Goal: Ask a question

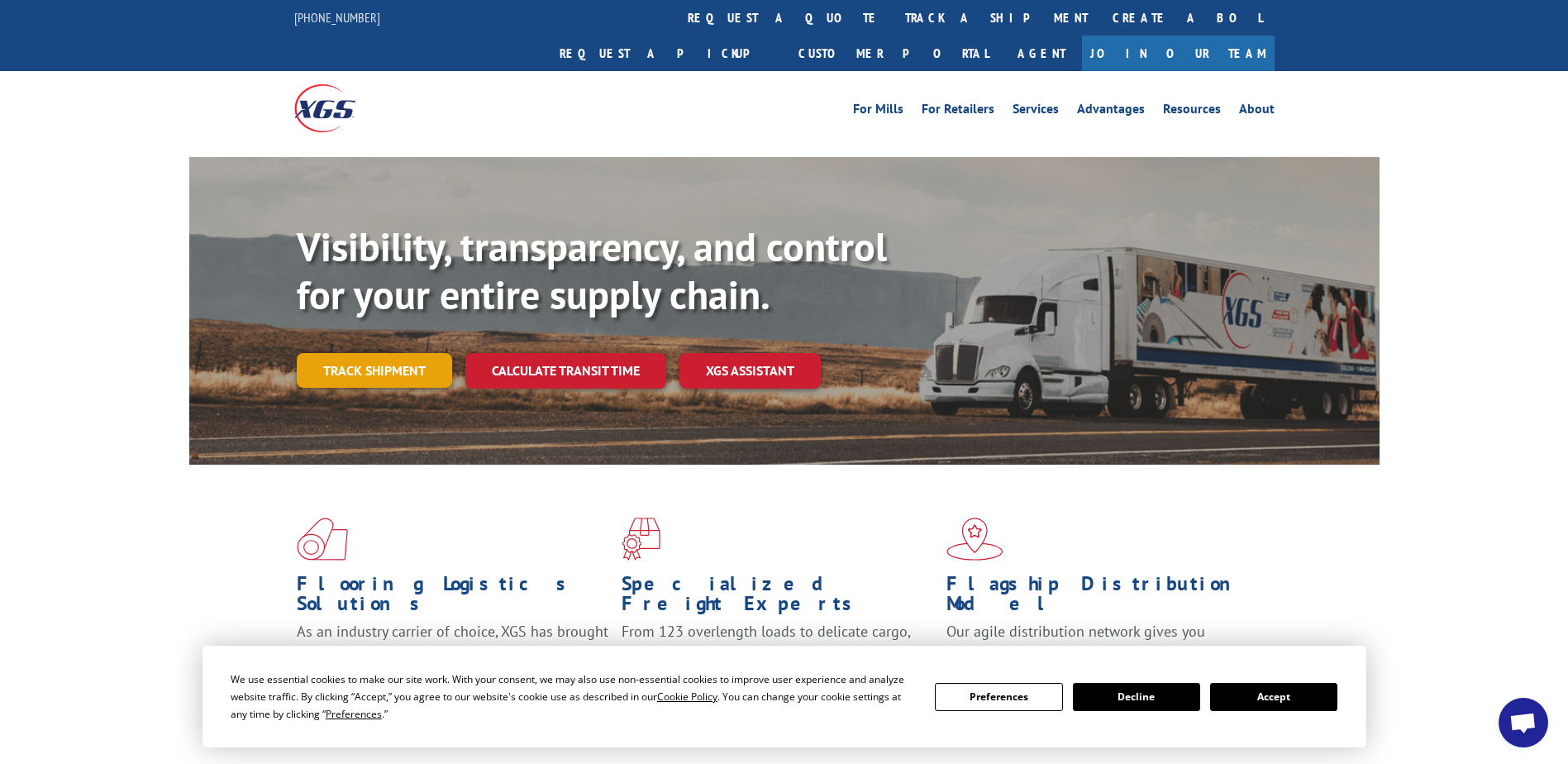
click at [367, 353] on link "Track shipment" at bounding box center [374, 370] width 155 height 35
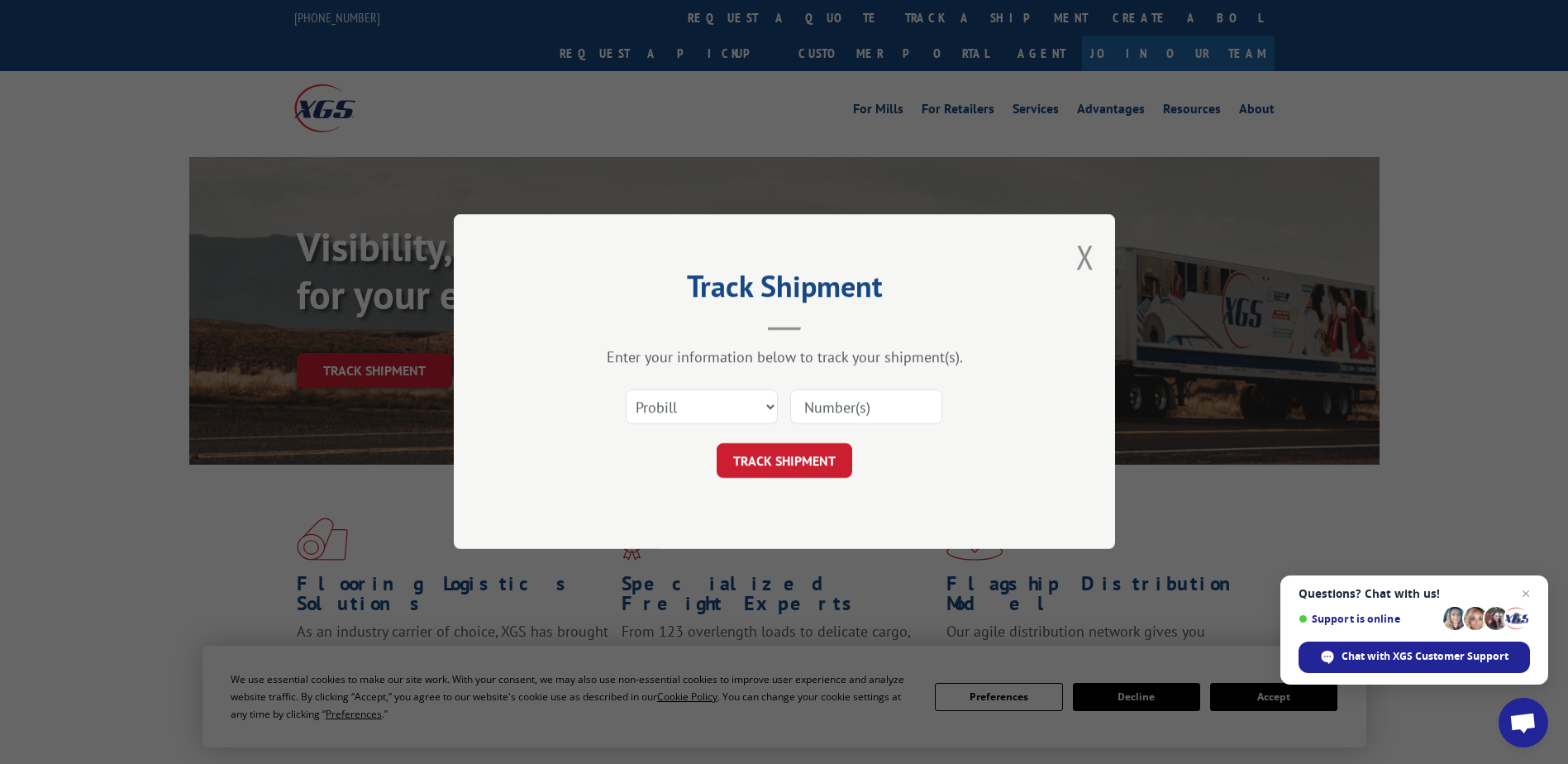
click at [826, 409] on input at bounding box center [866, 407] width 152 height 35
paste input "15968928"
type input "15968928"
click button "TRACK SHIPMENT" at bounding box center [784, 461] width 135 height 35
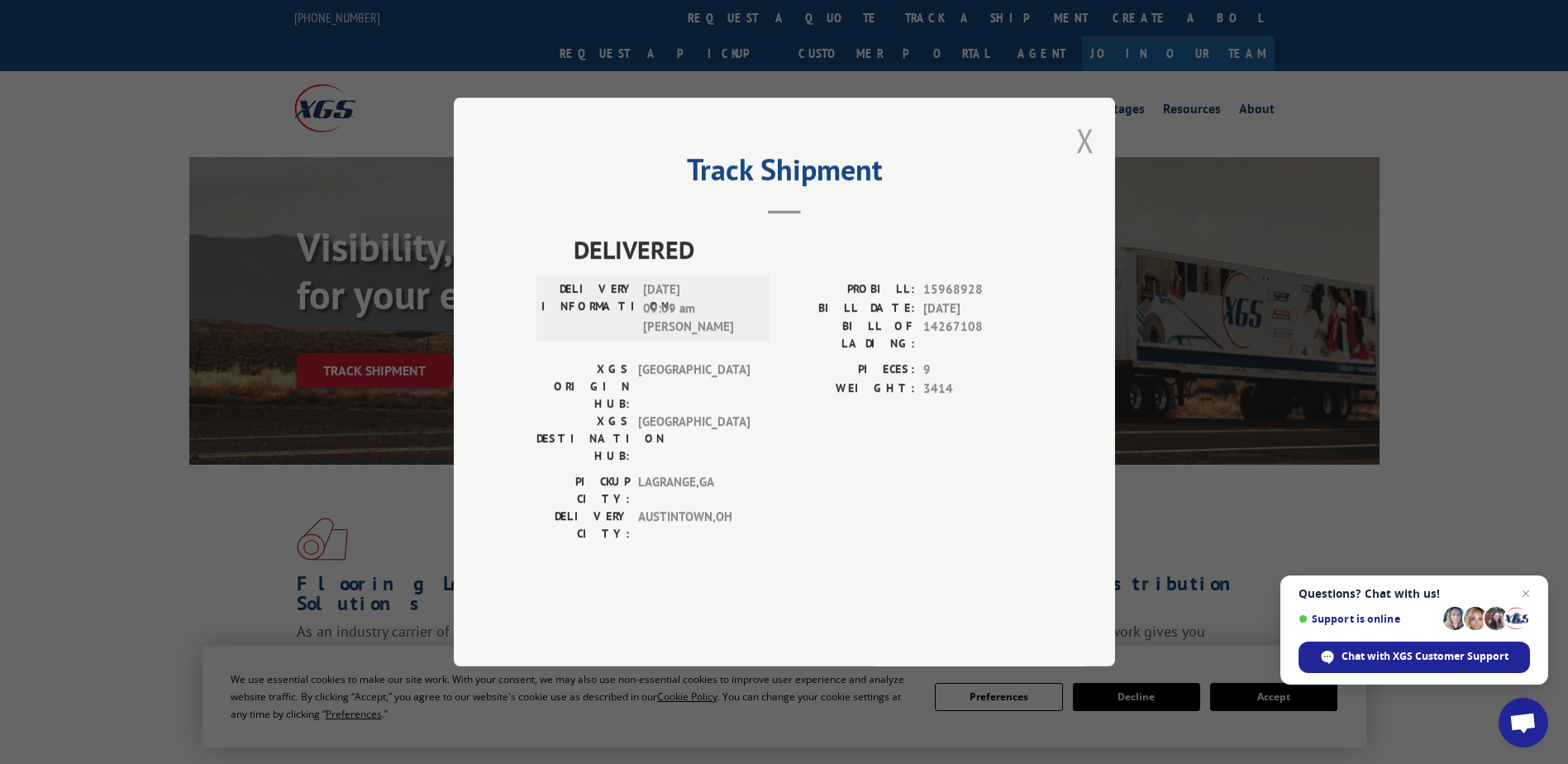
click at [1093, 162] on button "Close modal" at bounding box center [1086, 140] width 19 height 44
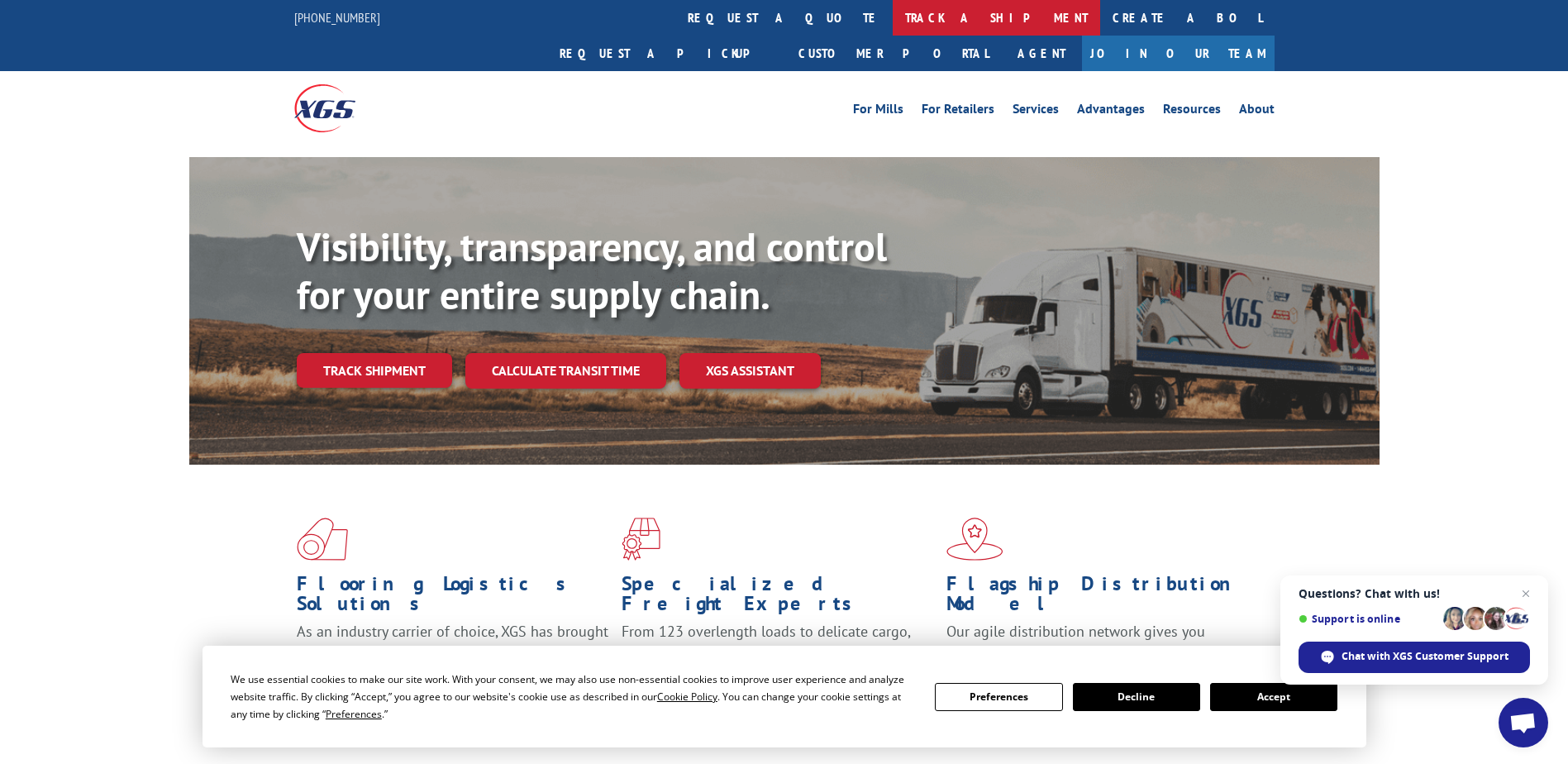
click at [892, 14] on link "track a shipment" at bounding box center [996, 18] width 208 height 35
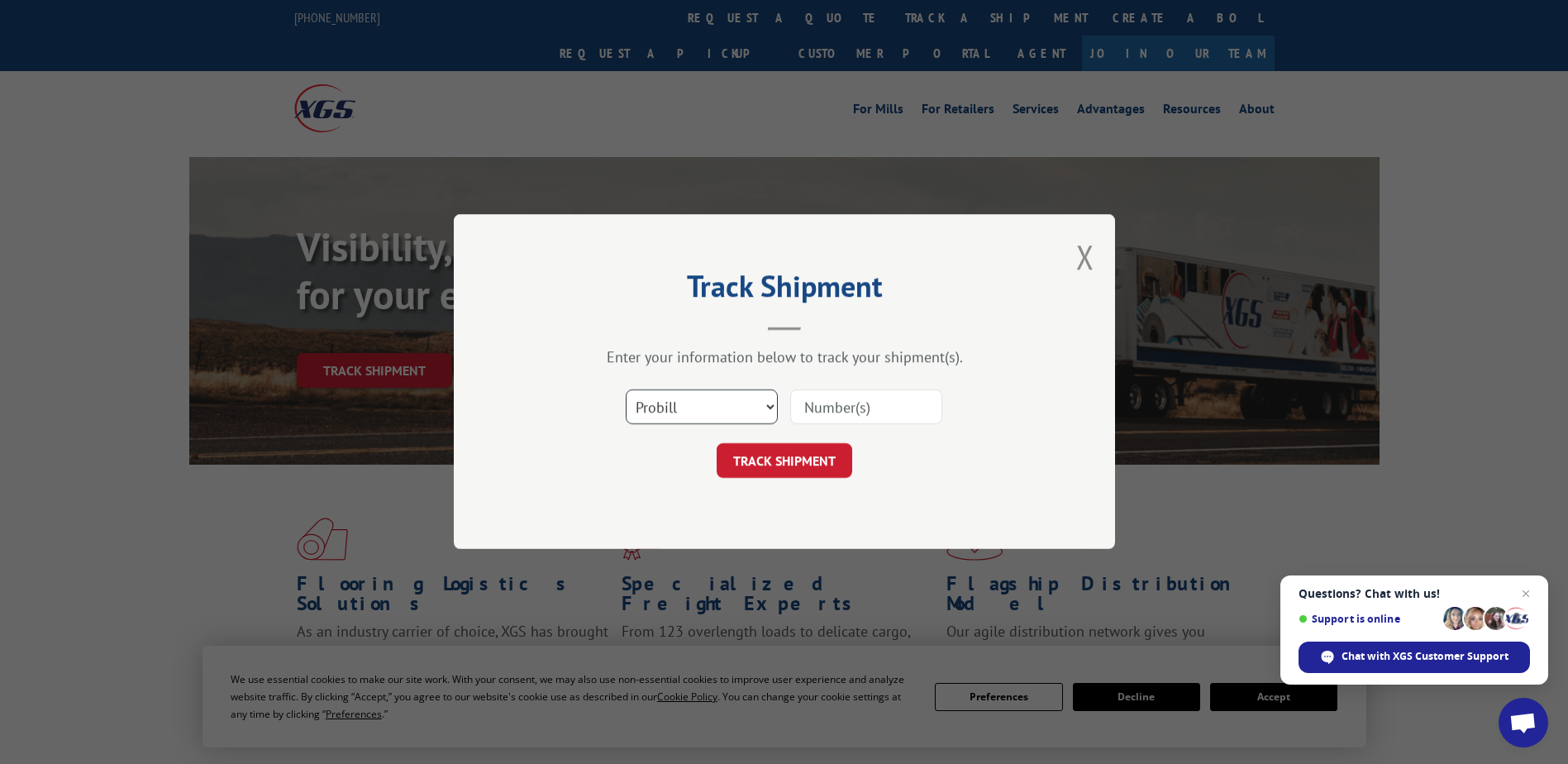
click at [704, 417] on select "Select category... Probill BOL PO" at bounding box center [702, 407] width 152 height 35
select select "po"
click at [626, 390] on select "Select category... Probill BOL PO" at bounding box center [702, 407] width 152 height 35
click at [847, 423] on input at bounding box center [866, 407] width 152 height 35
type input "510691"
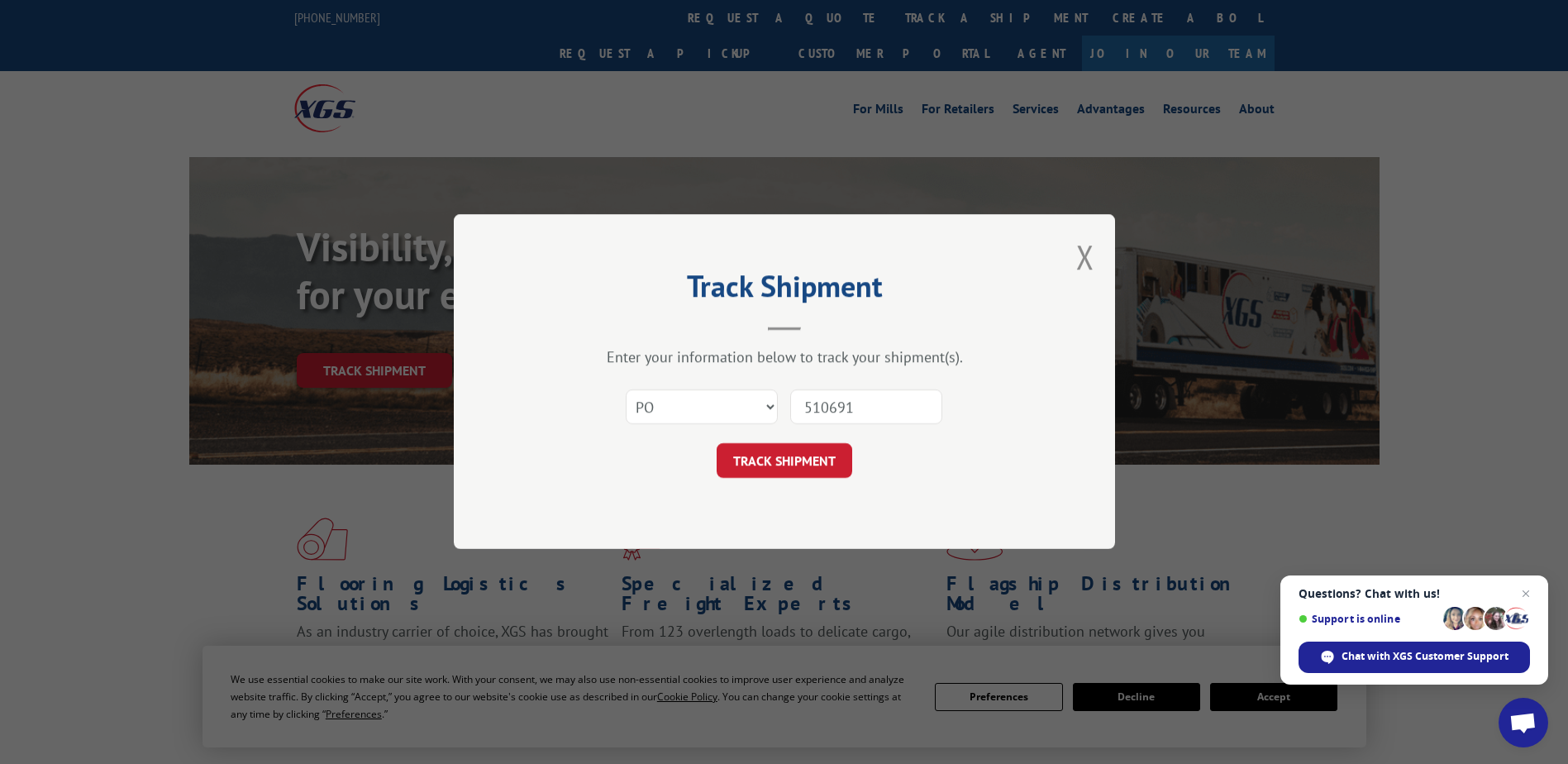
click button "TRACK SHIPMENT" at bounding box center [784, 461] width 135 height 35
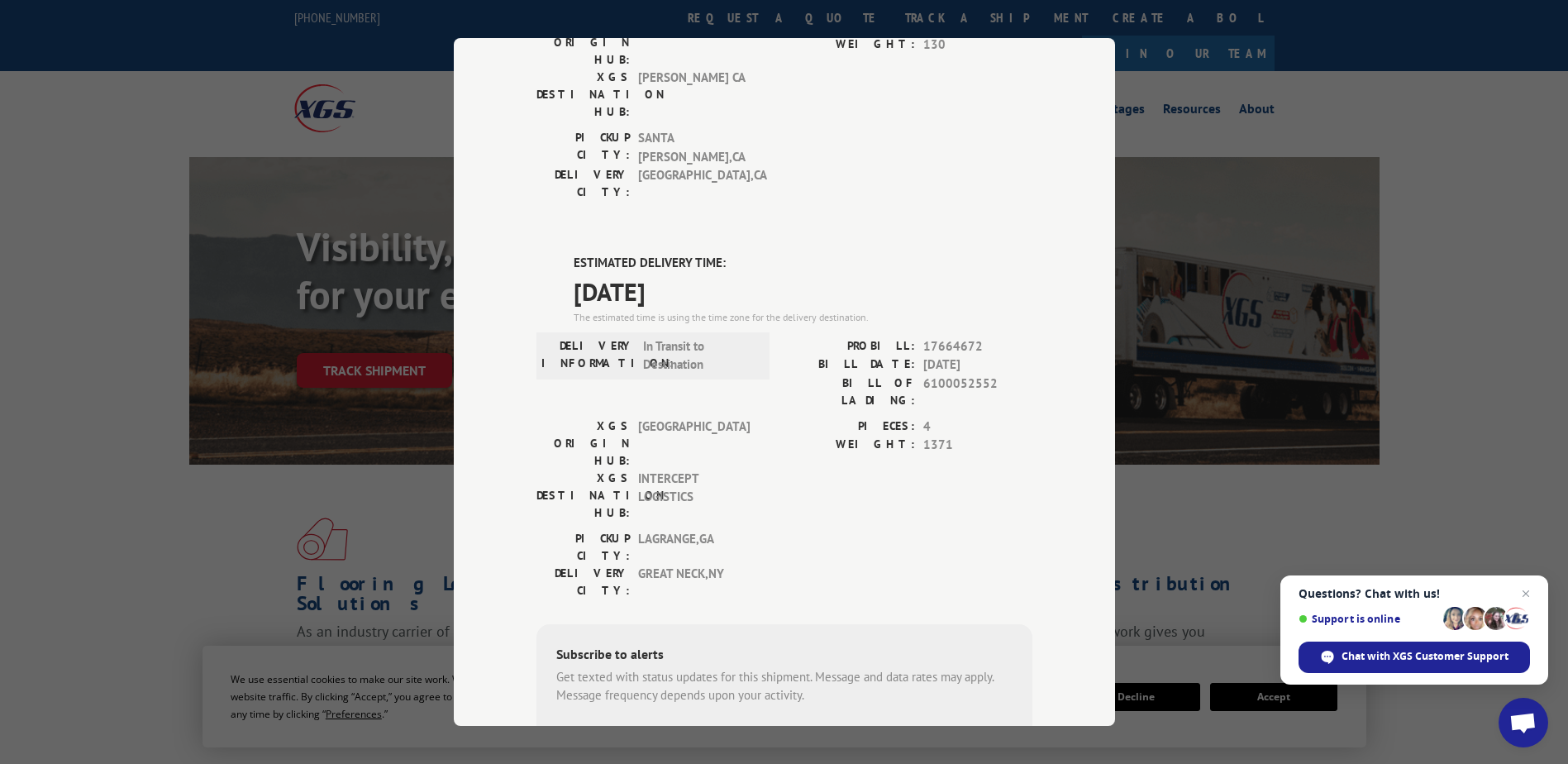
scroll to position [247, 0]
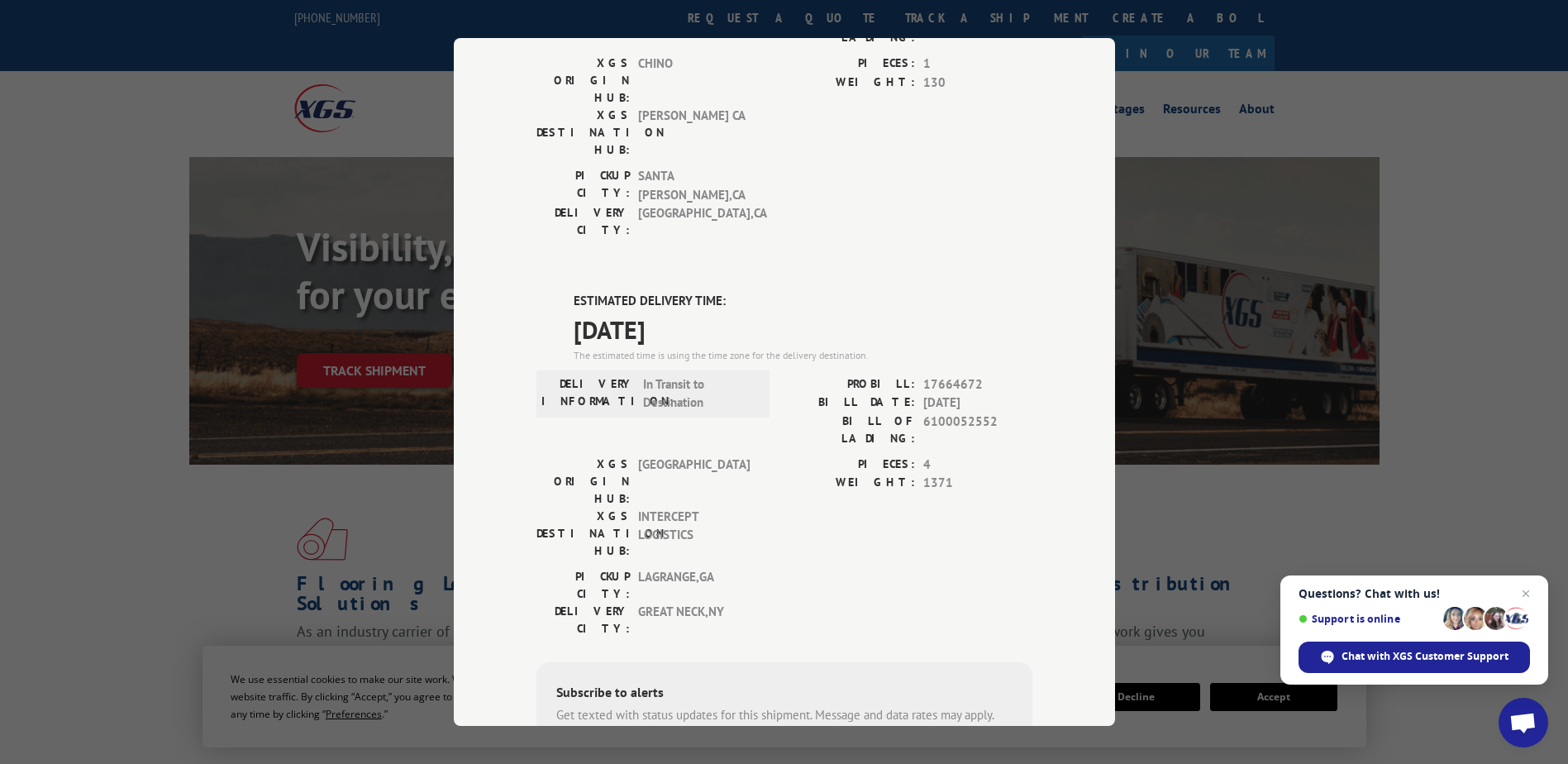
type input "+1 (214) 536-3367"
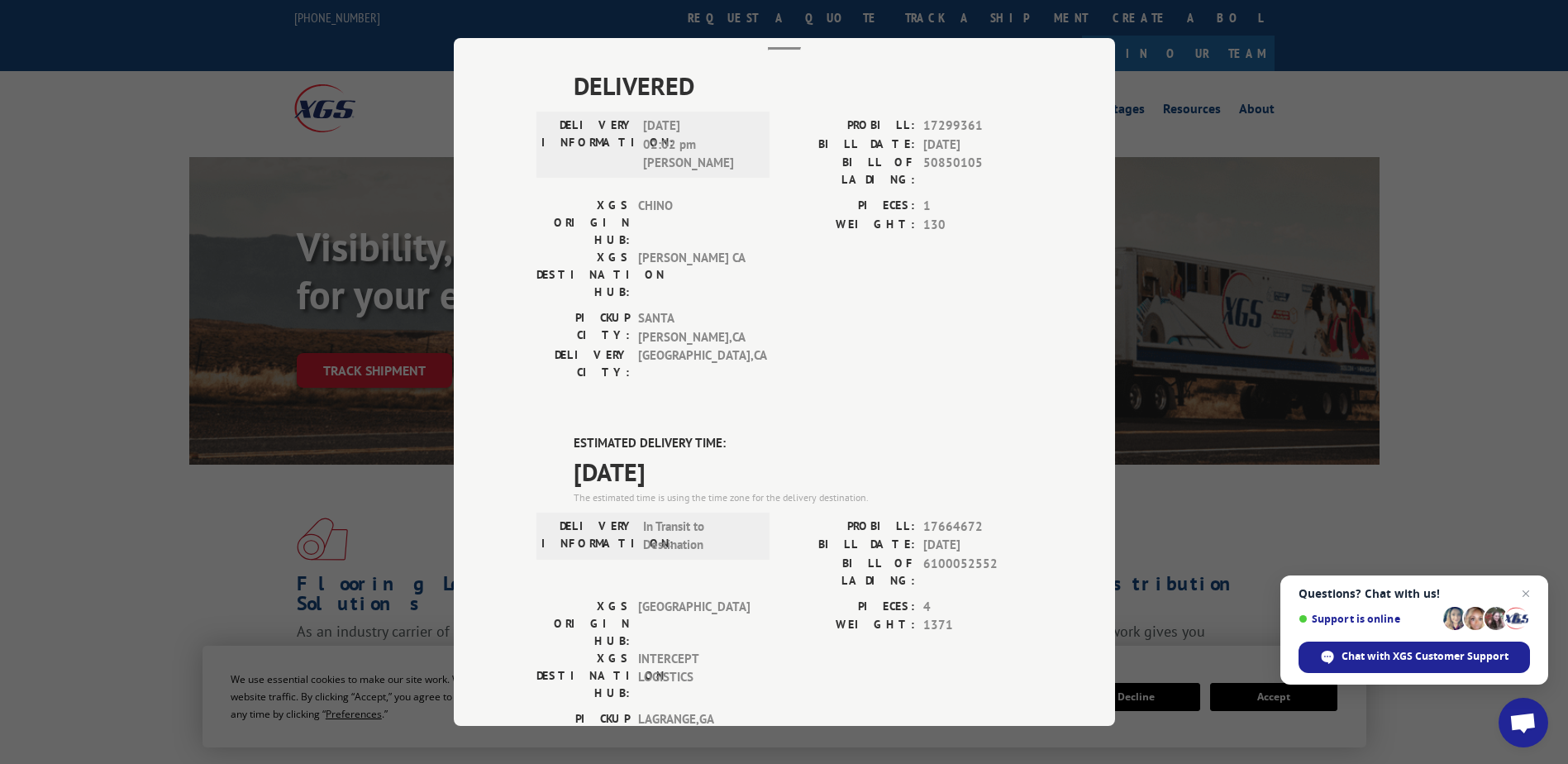
scroll to position [239, 0]
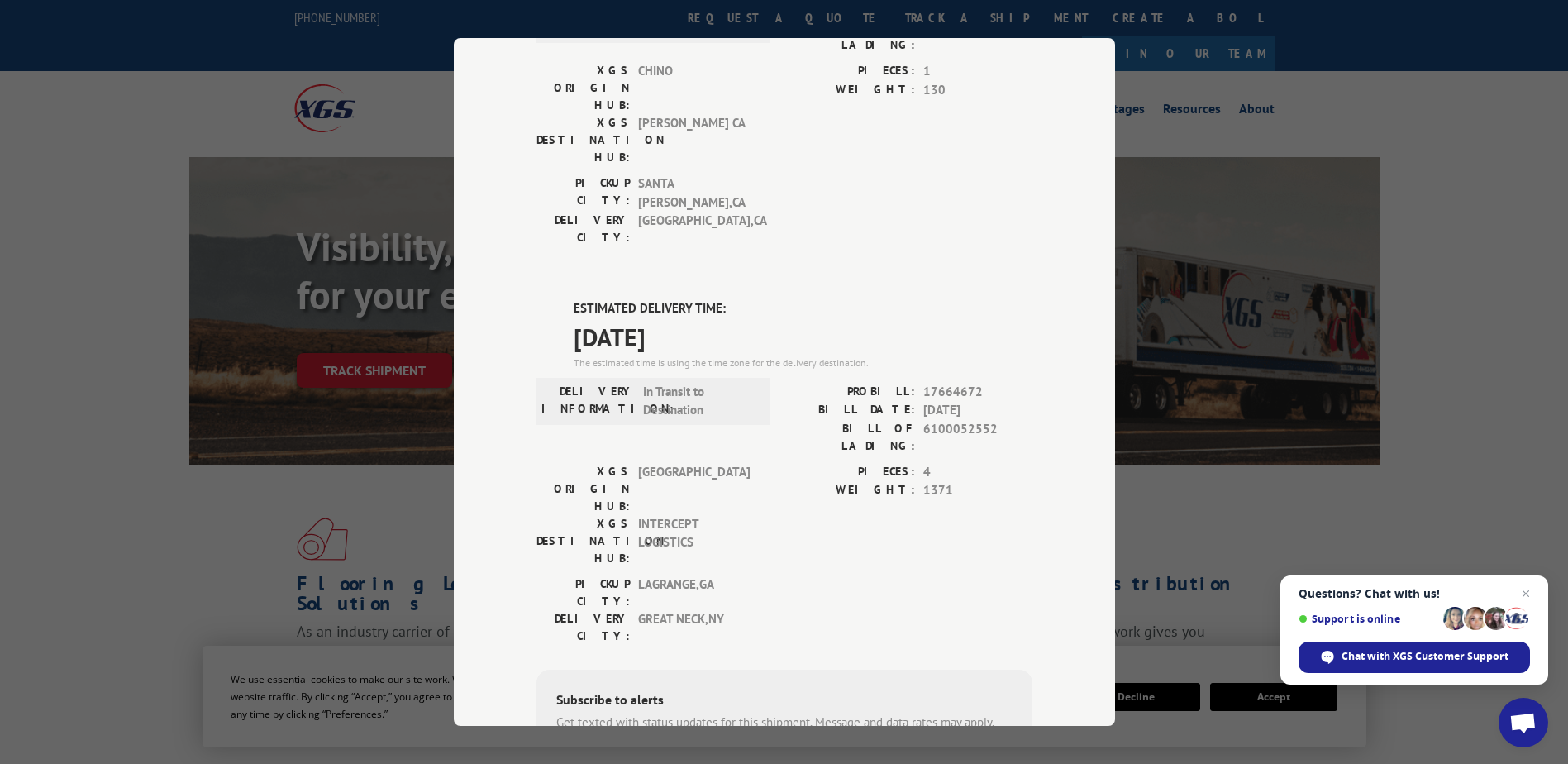
click at [1455, 107] on div "Track Shipment DELIVERED DELIVERY INFORMATION: 05/27/2025 02:02 pm Brooke PROBI…" at bounding box center [784, 382] width 1568 height 764
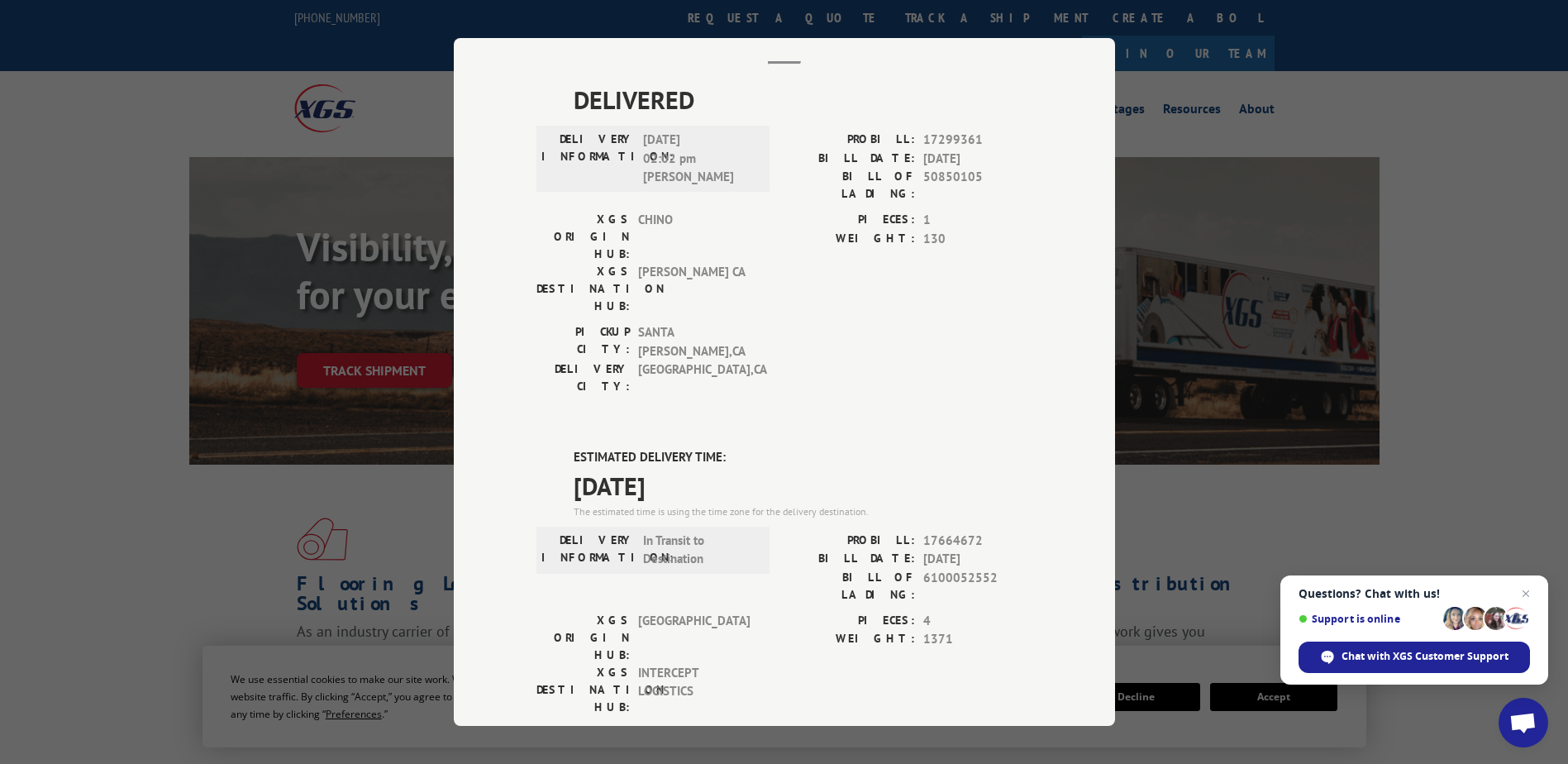
scroll to position [0, 0]
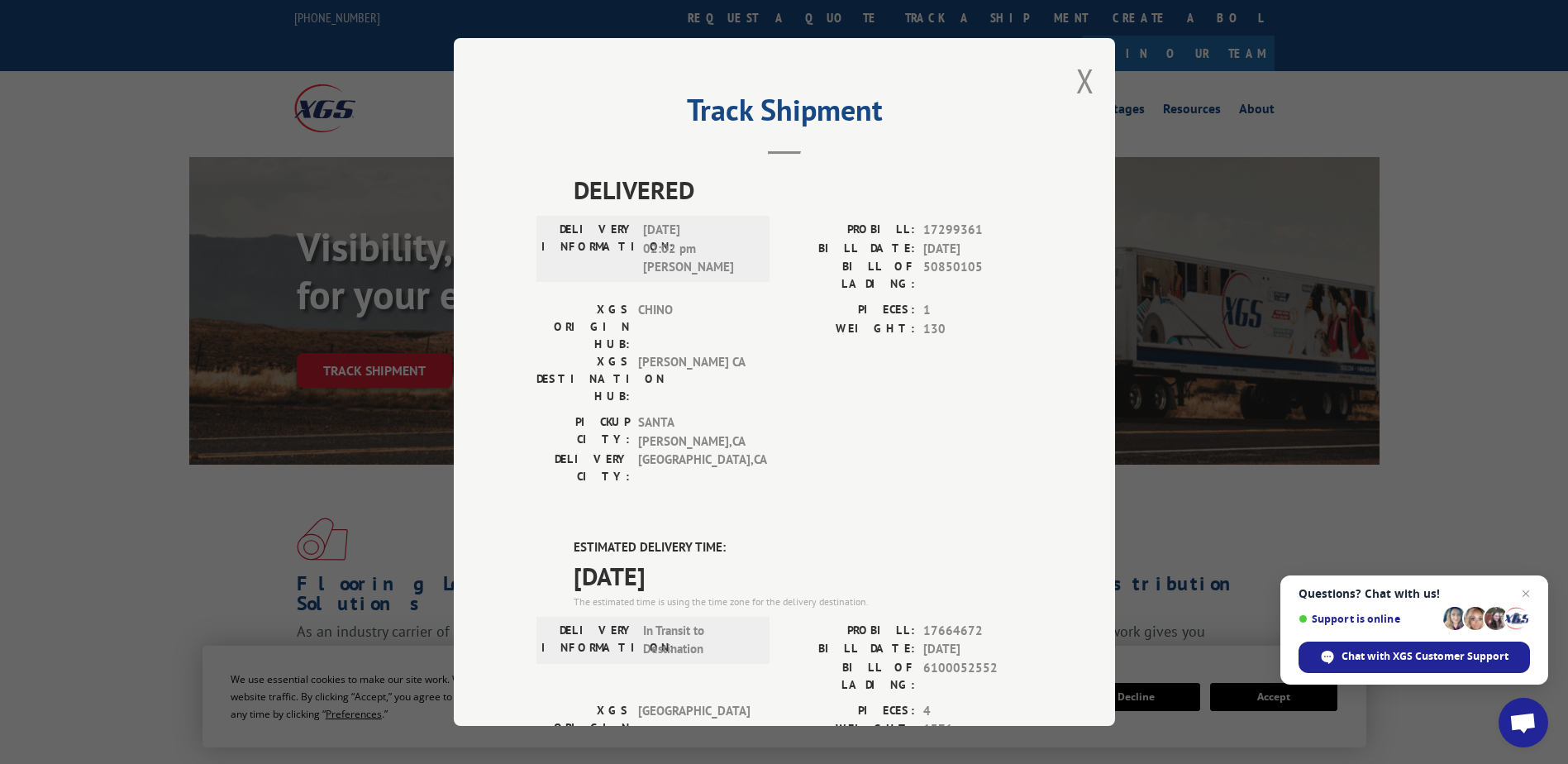
click at [1091, 81] on div "Track Shipment DELIVERED DELIVERY INFORMATION: 05/27/2025 02:02 pm Brooke PROBI…" at bounding box center [784, 382] width 662 height 688
click at [1077, 79] on button "Close modal" at bounding box center [1086, 80] width 19 height 44
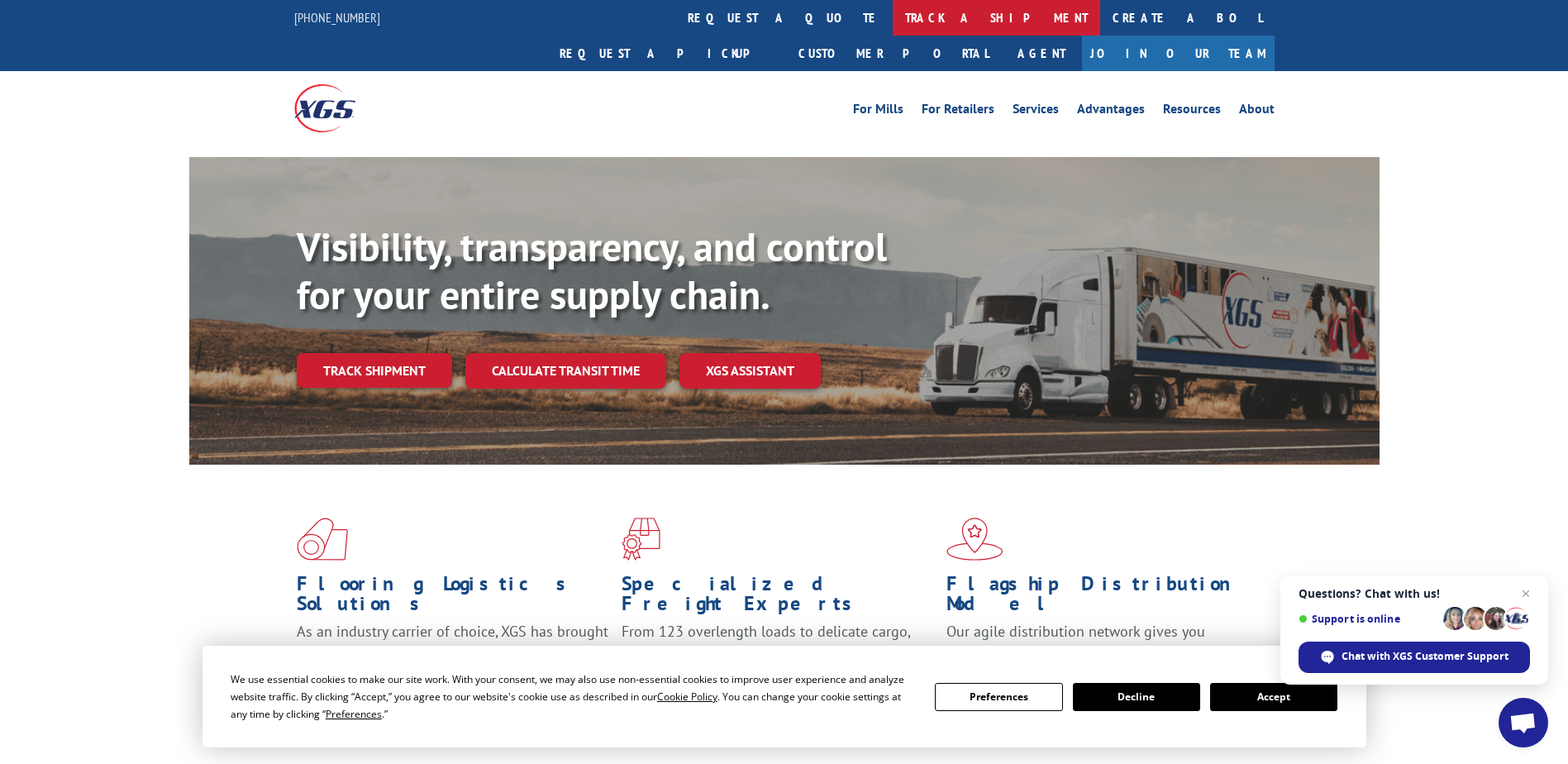
click at [892, 20] on link "track a shipment" at bounding box center [996, 18] width 208 height 35
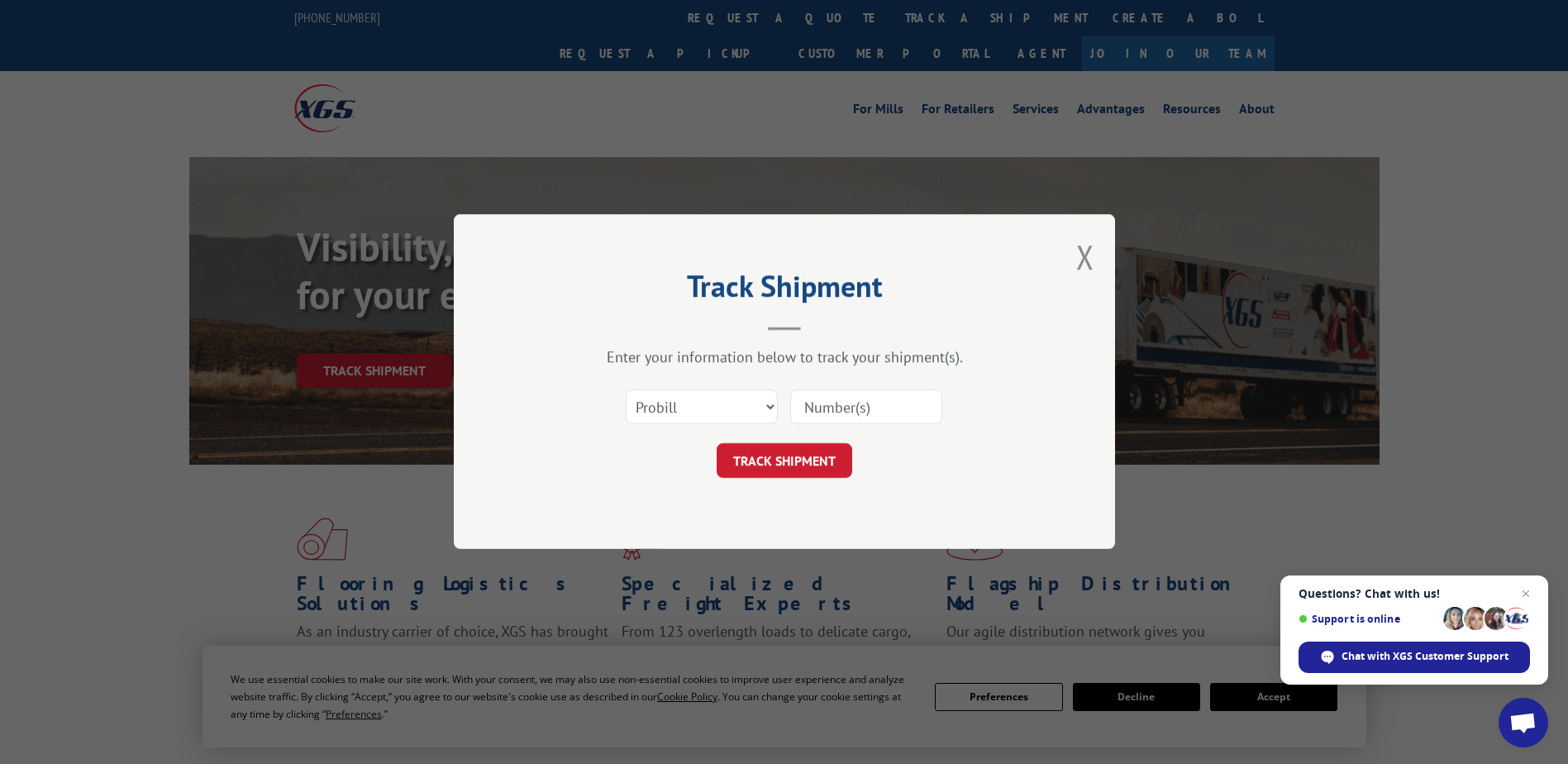
click at [855, 408] on input at bounding box center [866, 407] width 152 height 35
type input "17664672"
click button "TRACK SHIPMENT" at bounding box center [784, 461] width 135 height 35
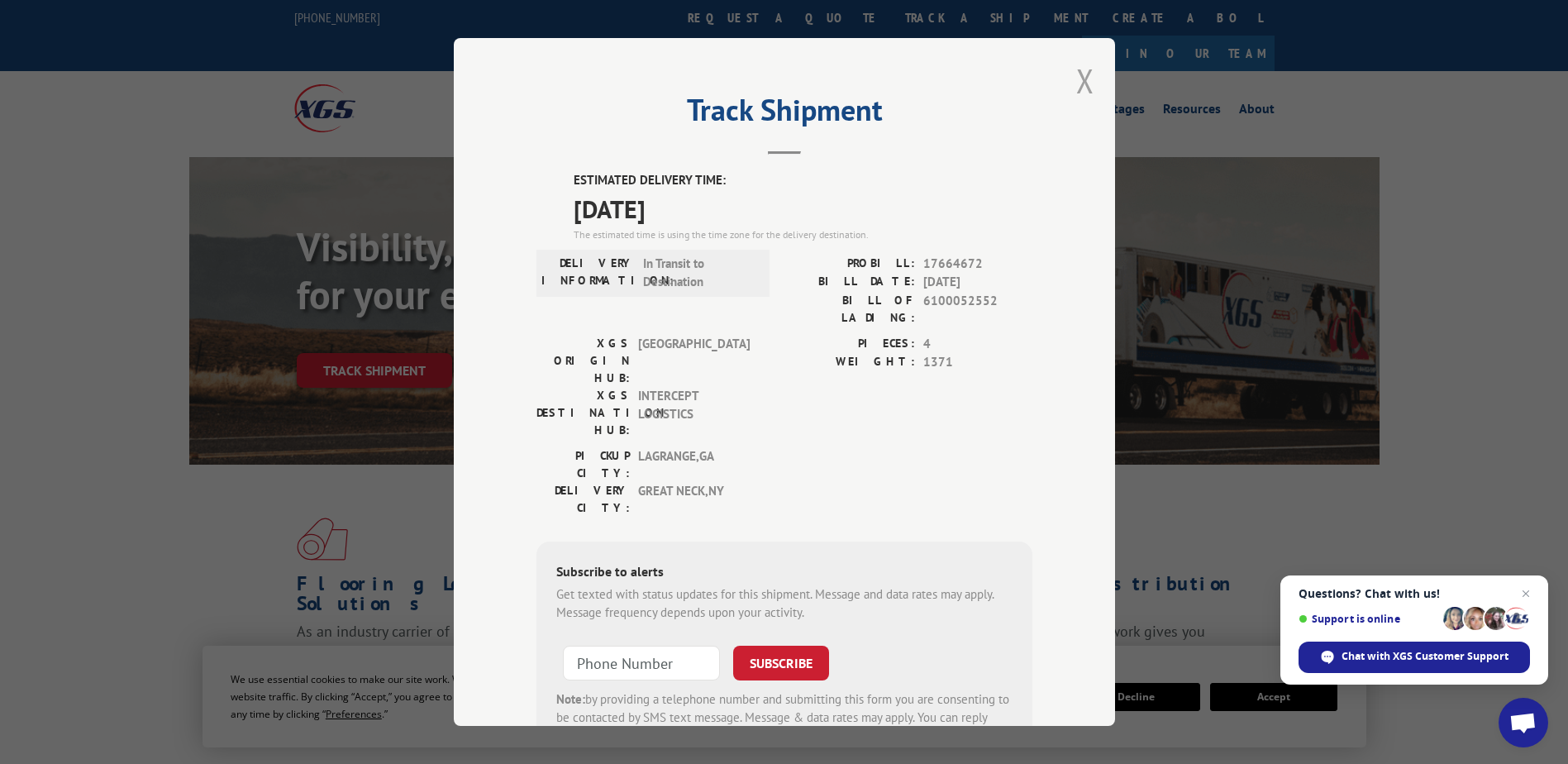
click at [1085, 79] on button "Close modal" at bounding box center [1086, 80] width 19 height 44
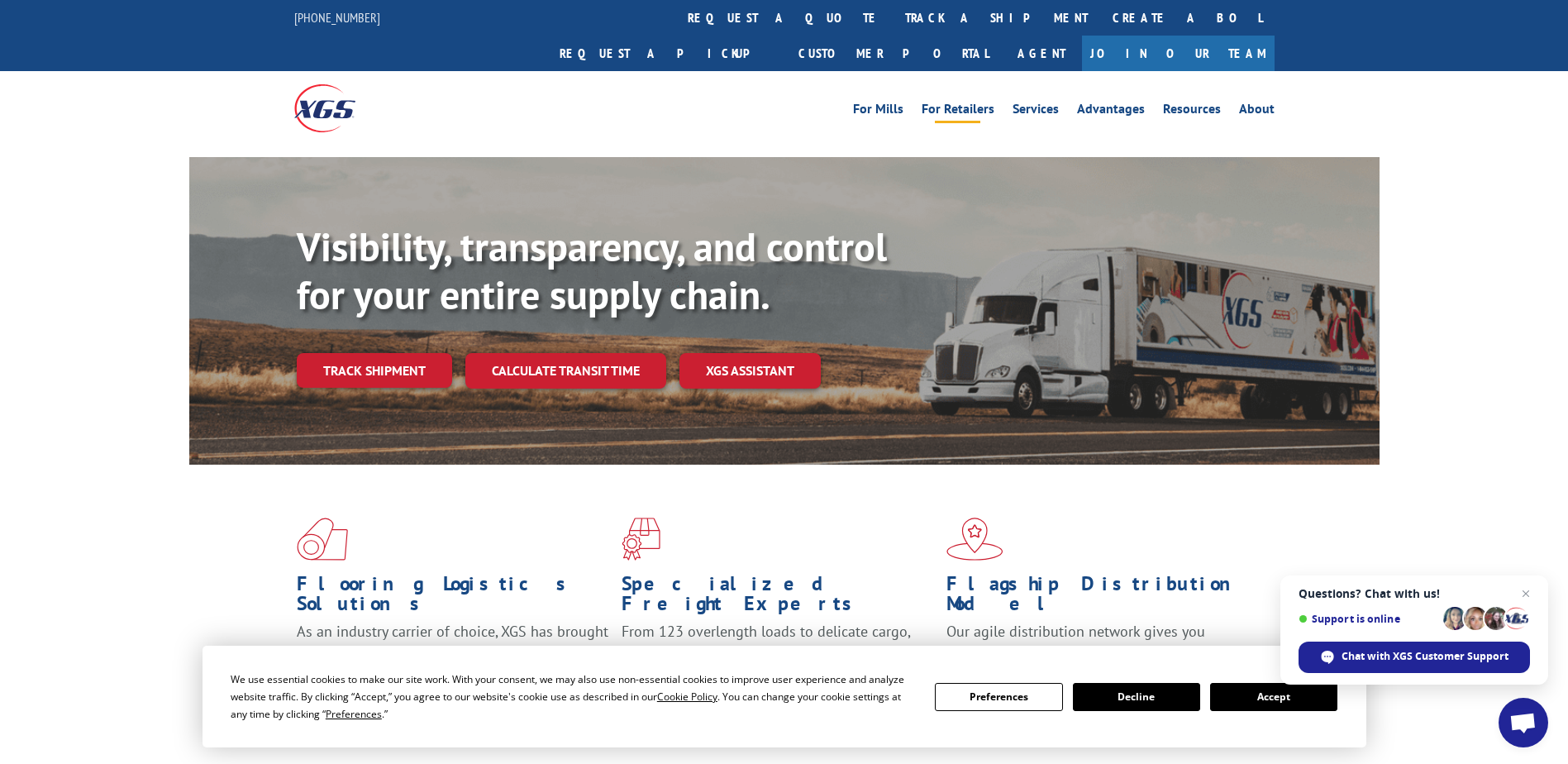
click at [964, 102] on link "For Retailers" at bounding box center [958, 112] width 73 height 19
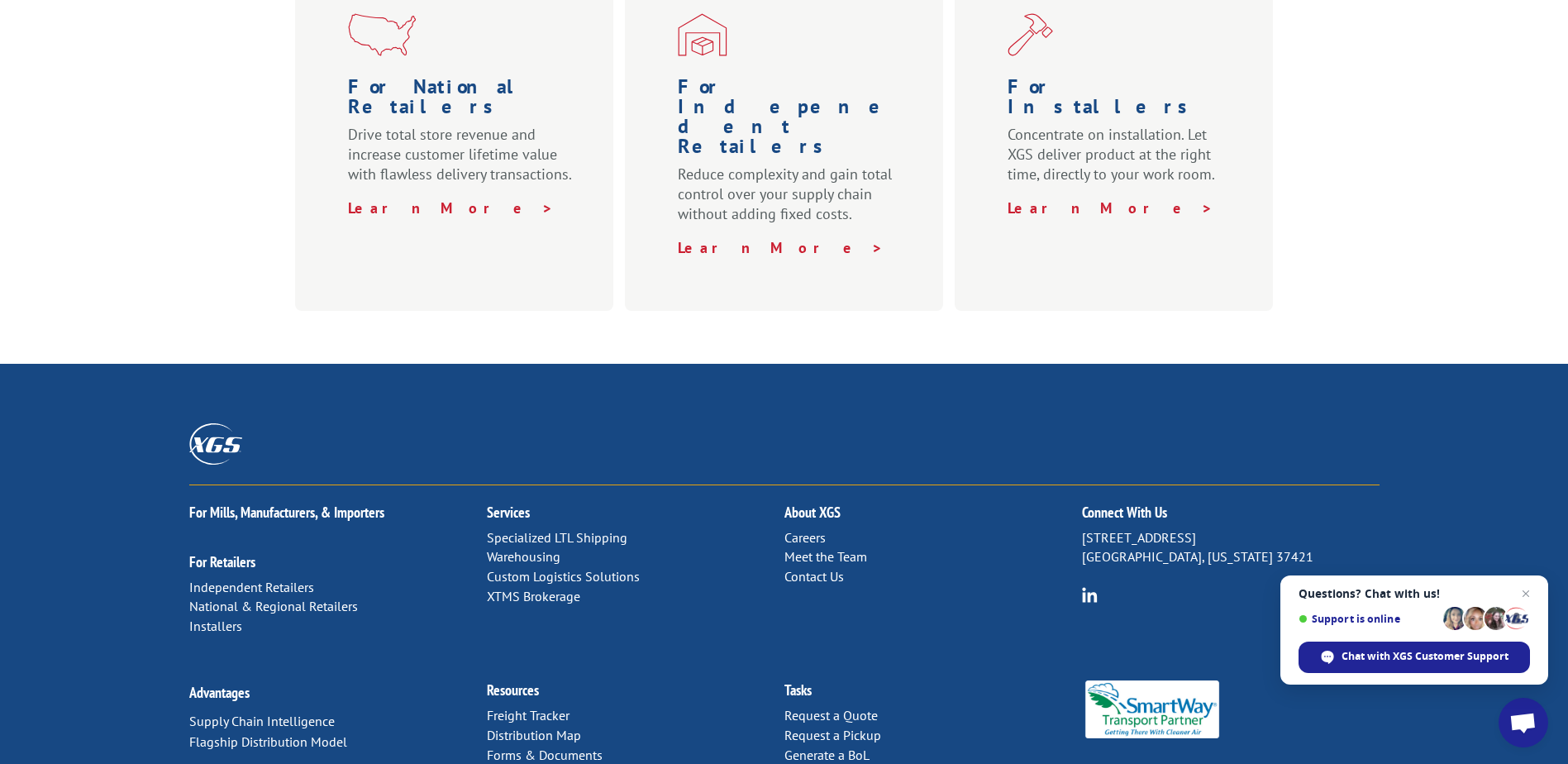
scroll to position [807, 0]
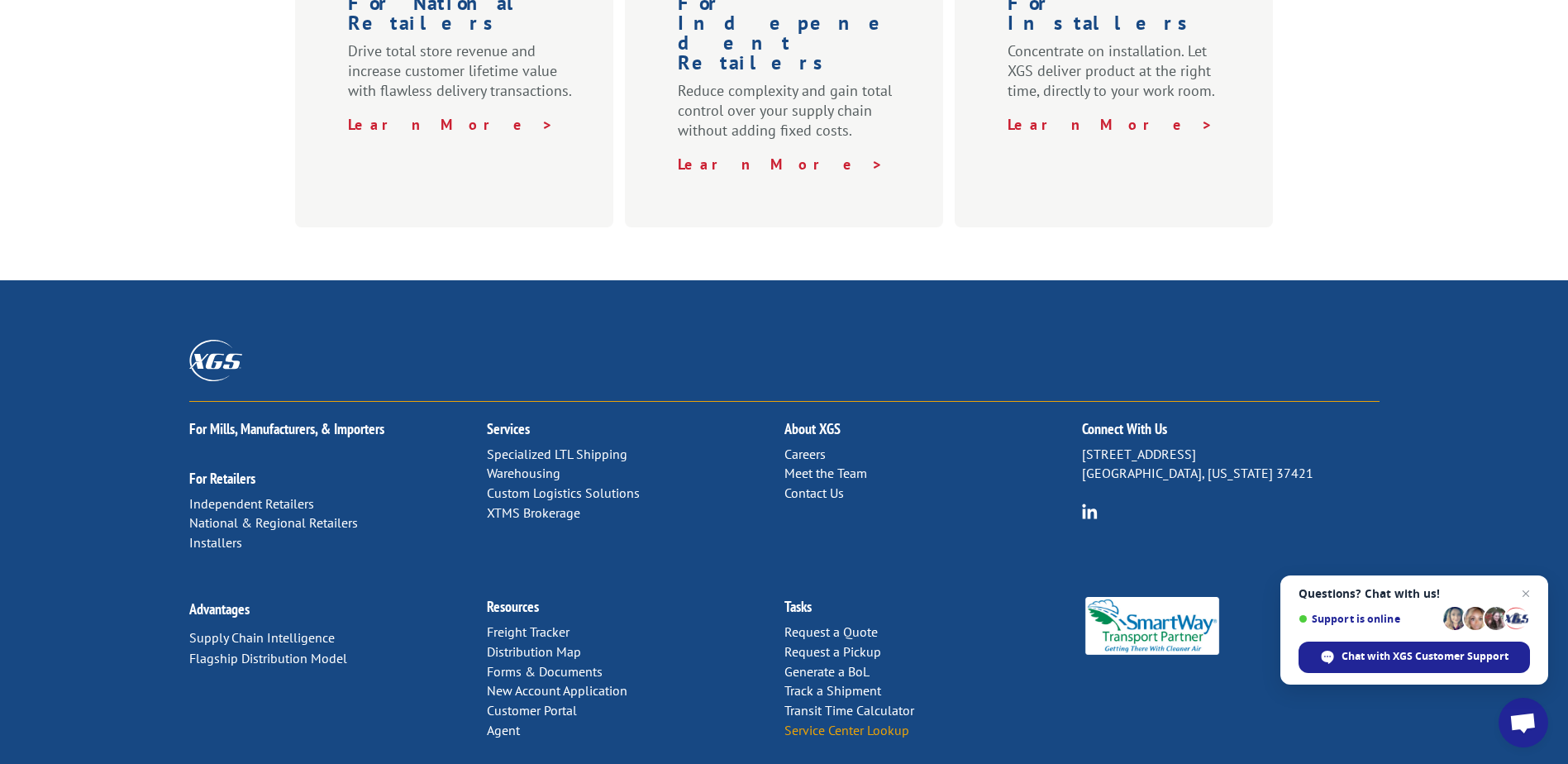
click at [831, 722] on link "Service Center Lookup" at bounding box center [847, 730] width 125 height 17
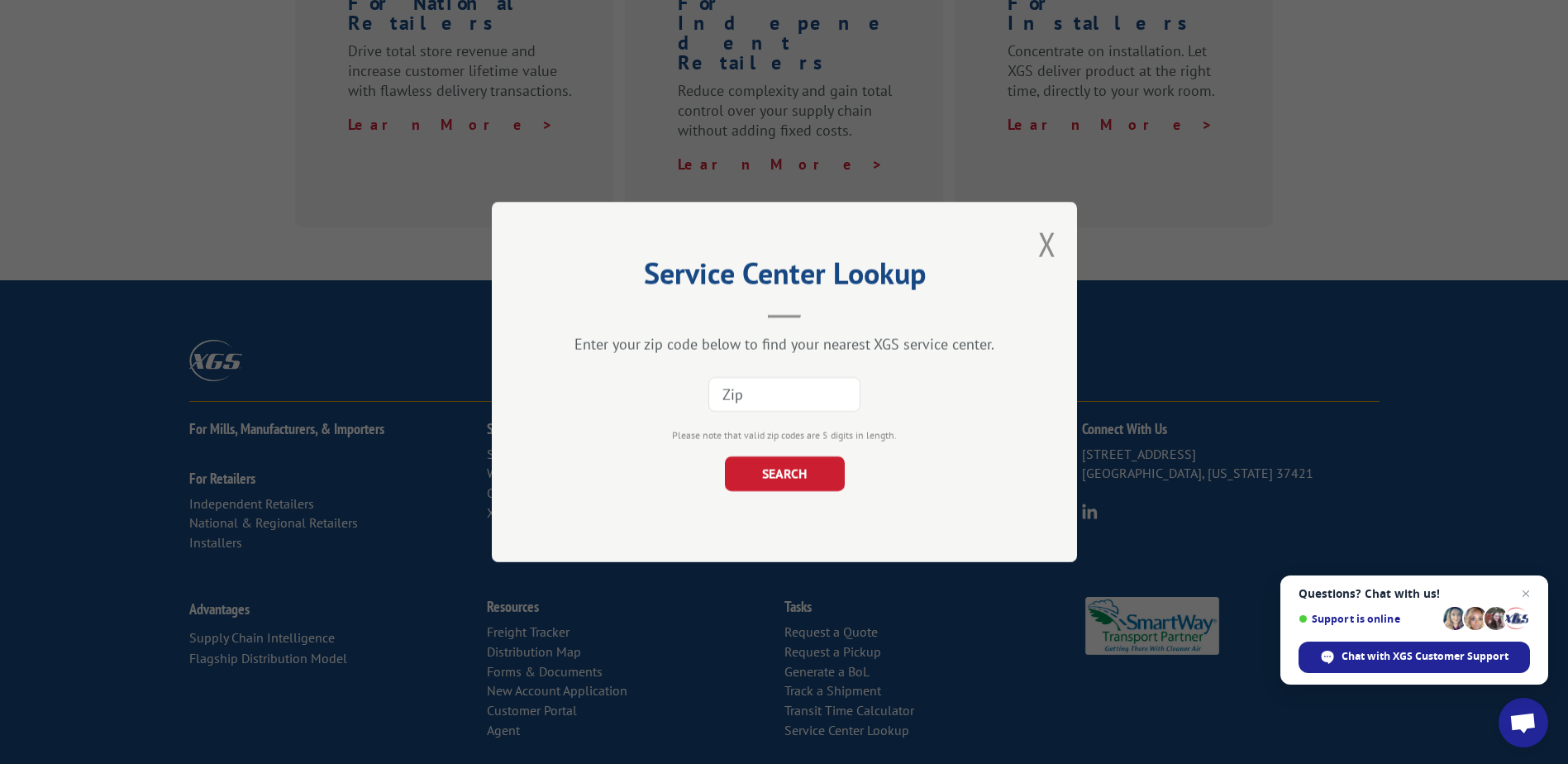
click at [735, 398] on input at bounding box center [784, 394] width 152 height 35
type input "11021"
click button "SEARCH" at bounding box center [784, 473] width 120 height 35
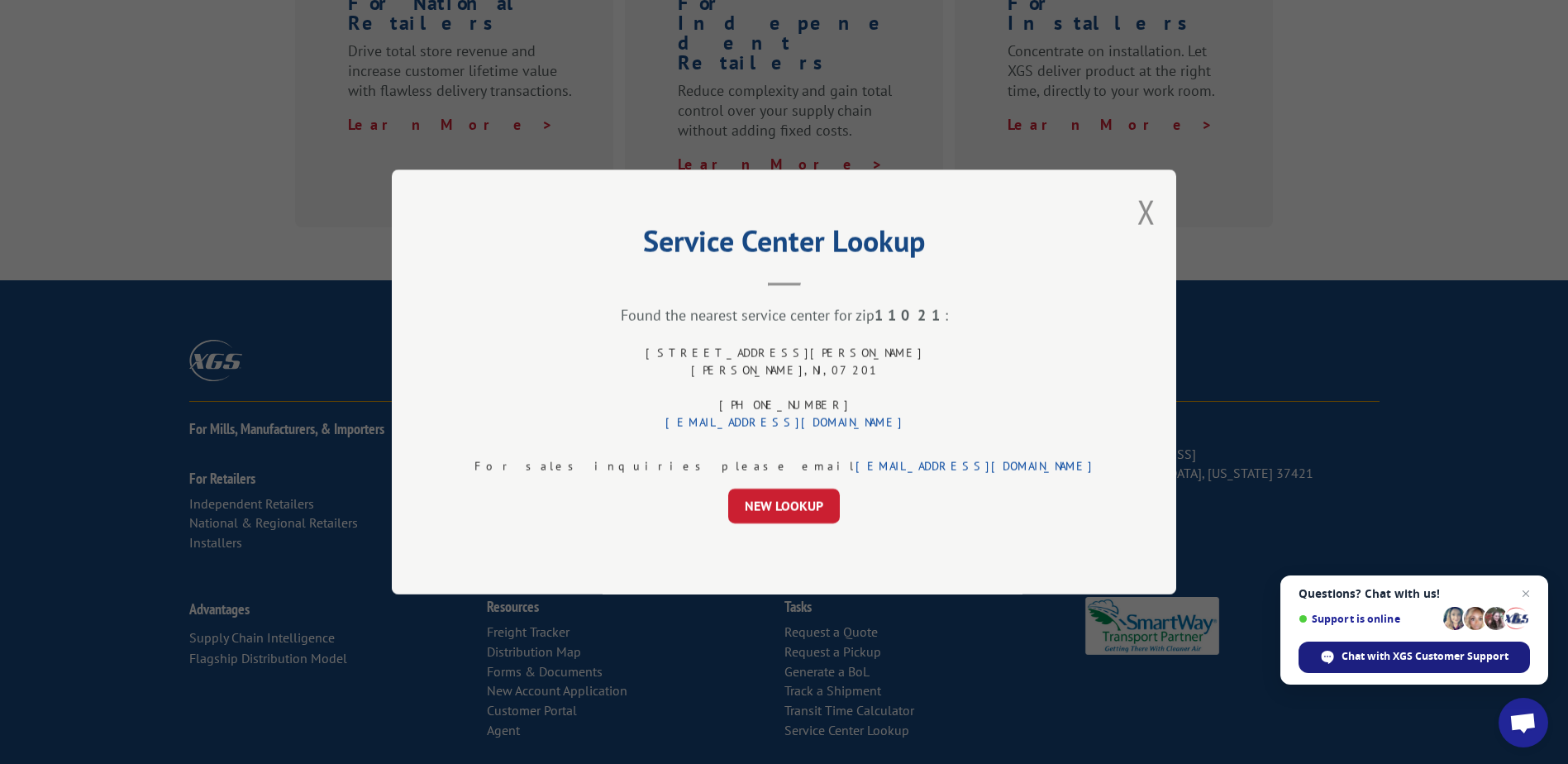
click at [1410, 649] on span "Chat with XGS Customer Support" at bounding box center [1425, 657] width 167 height 15
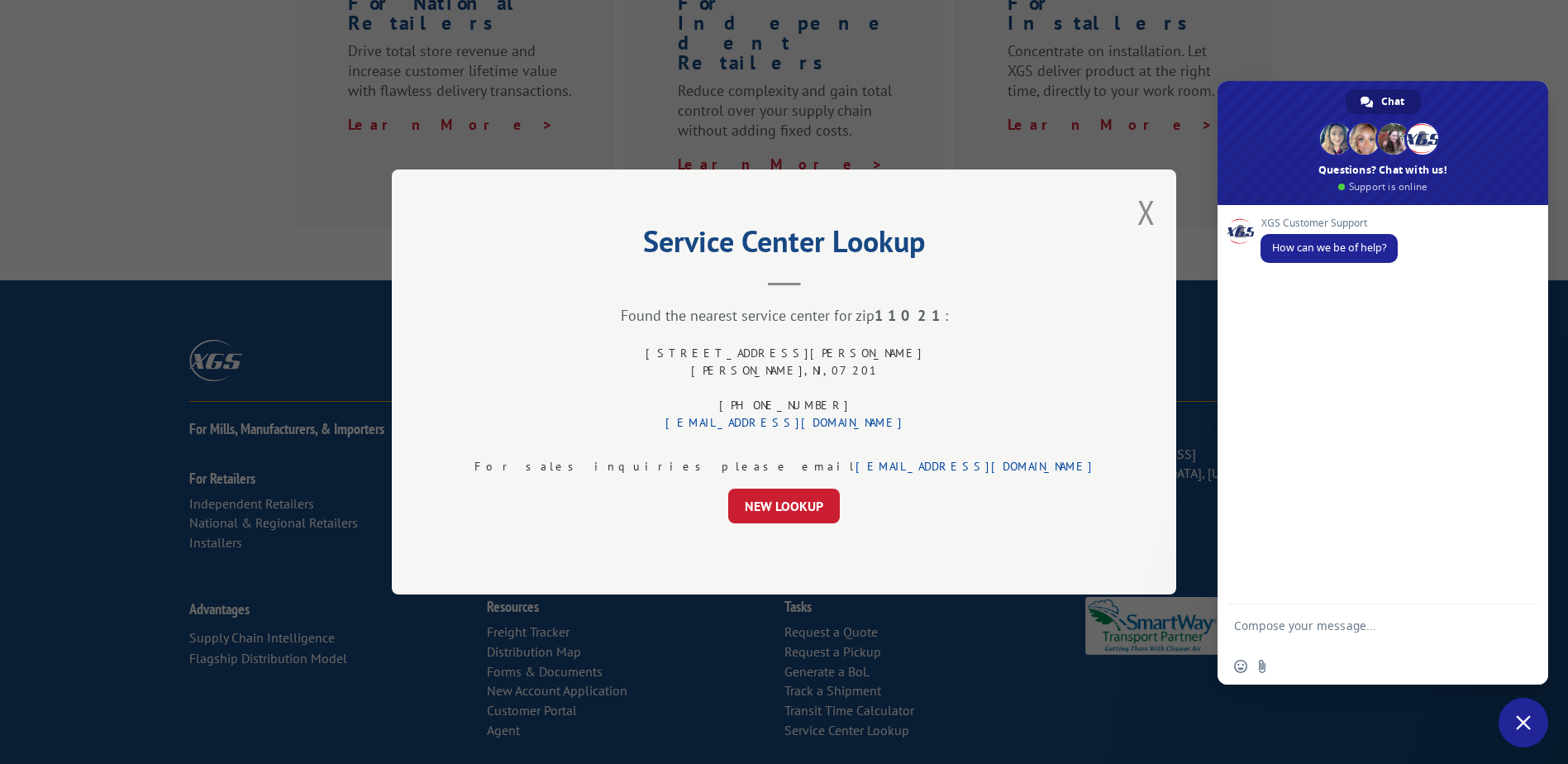
click at [1003, 202] on div "Service Center Lookup Found the nearest service center for zip 11021 : 675 DOWD…" at bounding box center [784, 382] width 784 height 425
click at [1137, 210] on button "Close modal" at bounding box center [1146, 212] width 19 height 44
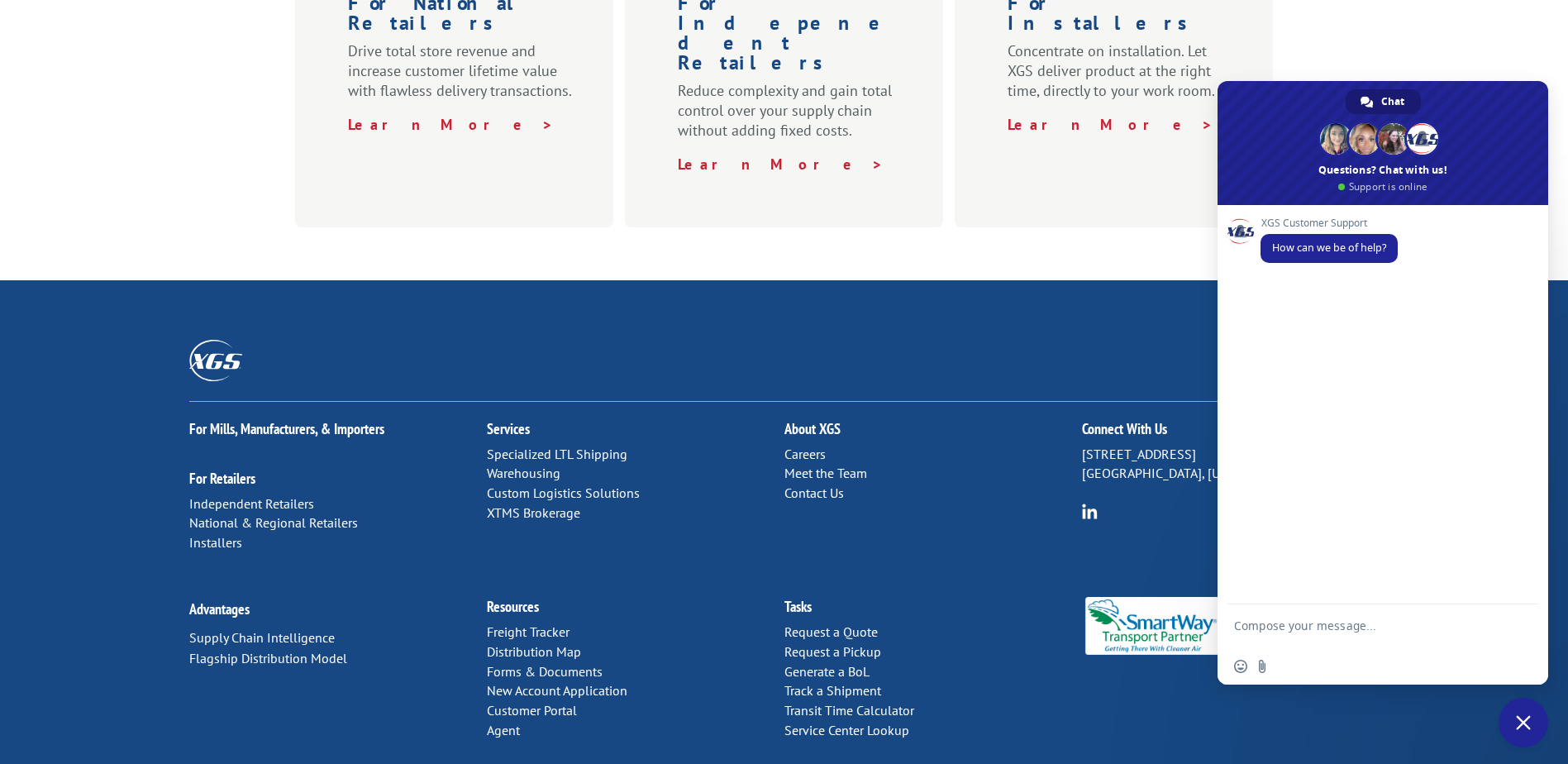
click at [522, 643] on link "Distribution Map" at bounding box center [534, 652] width 95 height 17
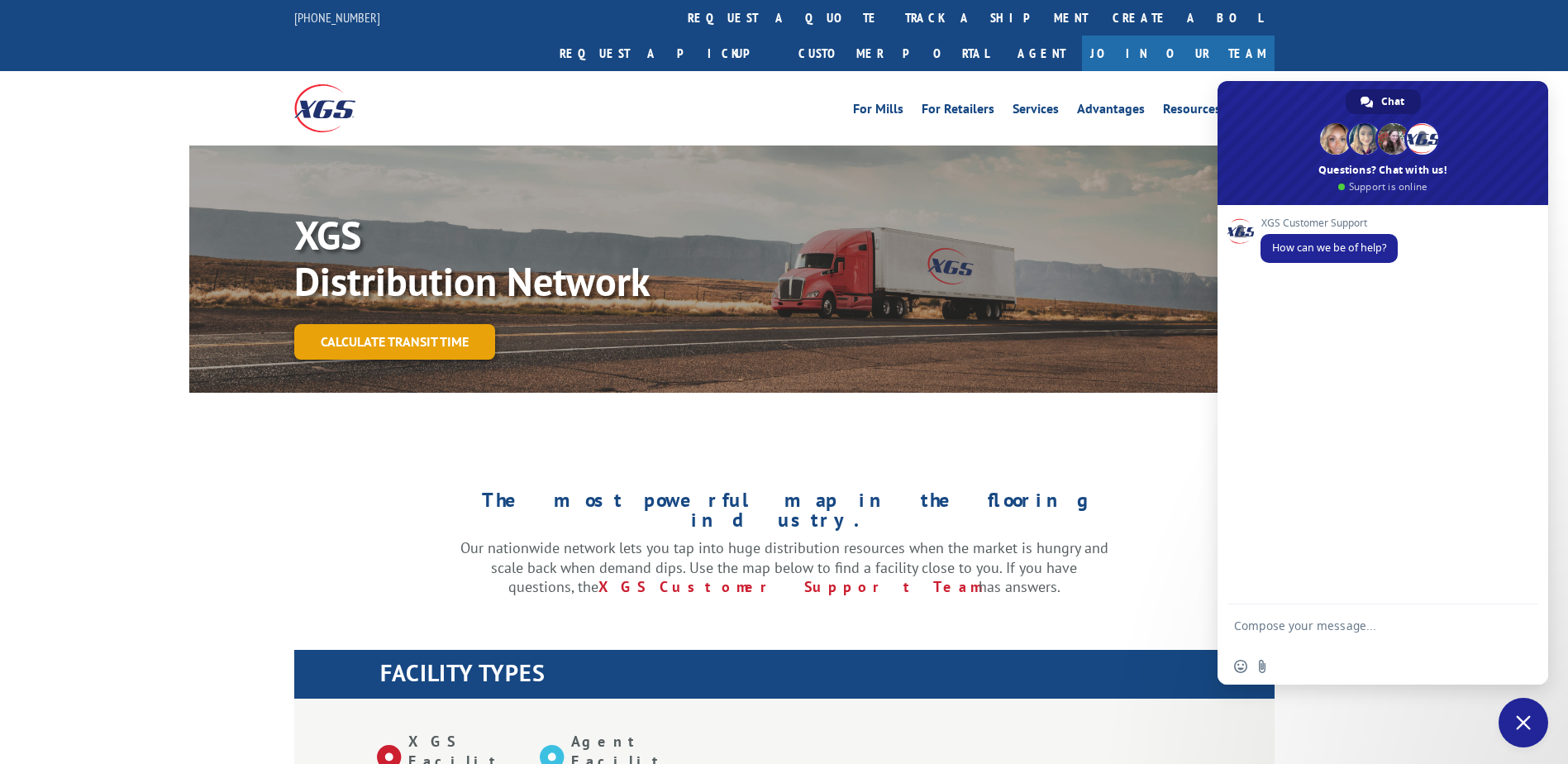
click at [428, 324] on link "Calculate transit time" at bounding box center [395, 341] width 201 height 35
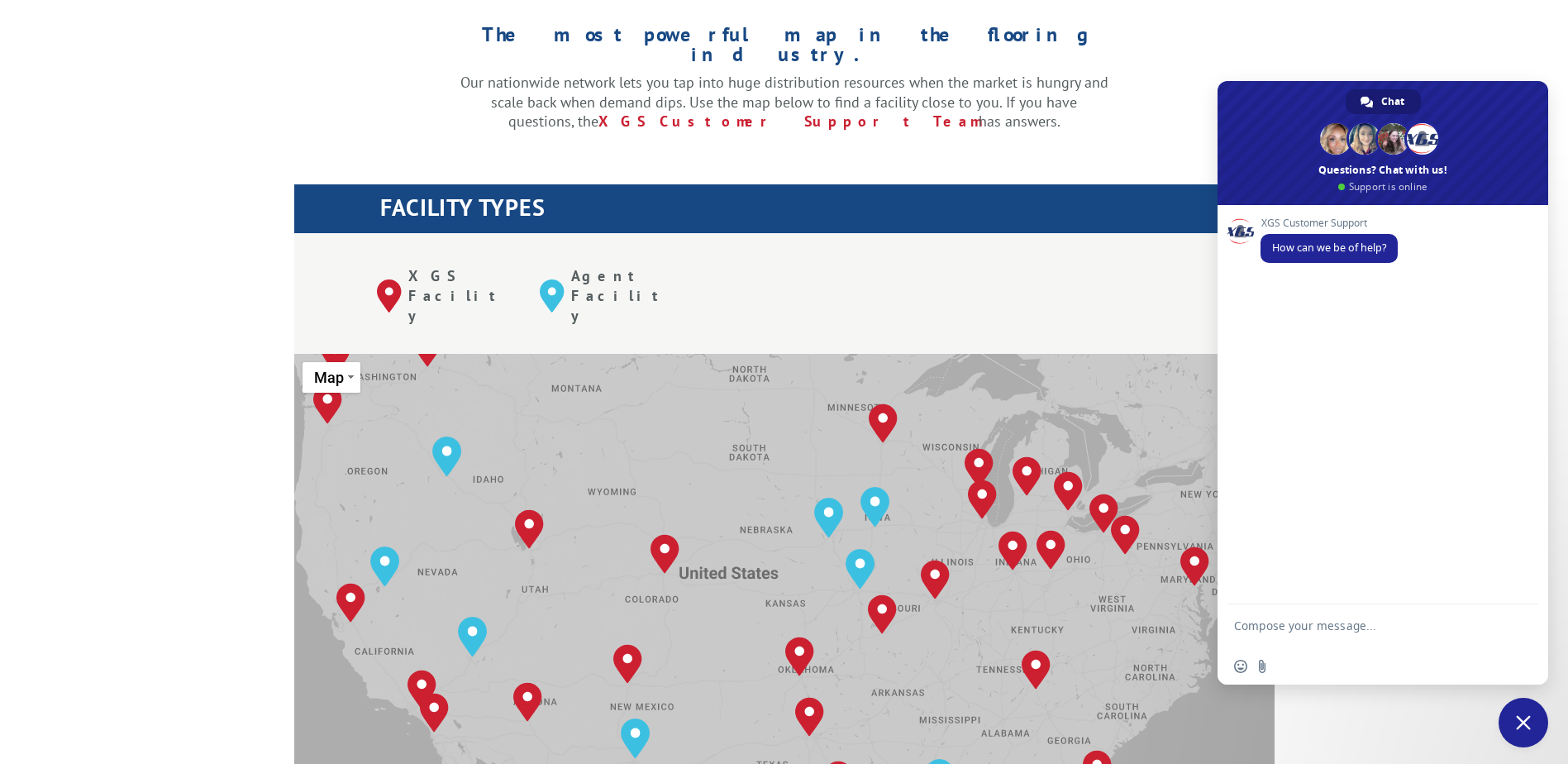
scroll to position [496, 0]
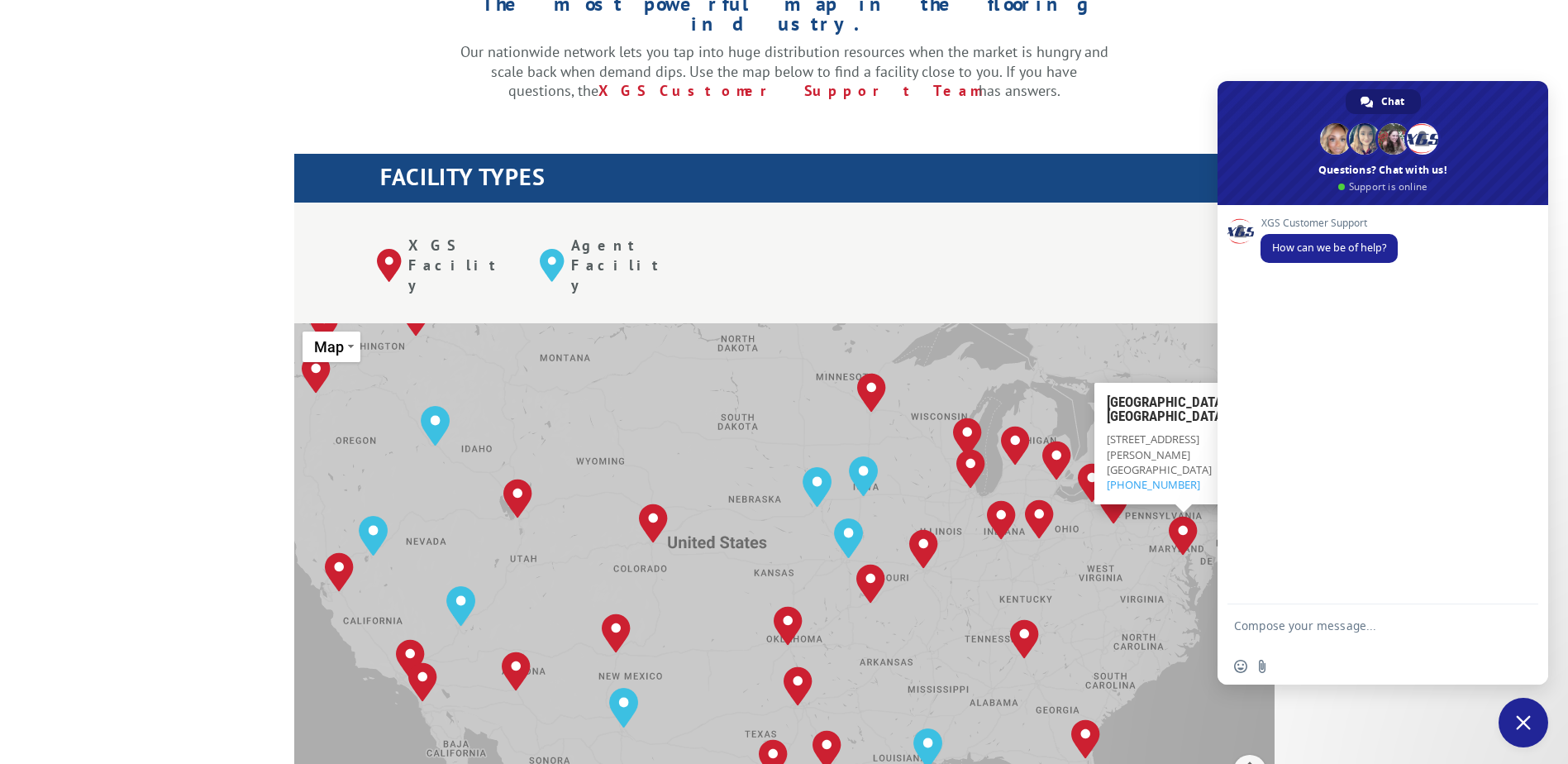
click at [1520, 718] on span "Close chat" at bounding box center [1523, 723] width 15 height 15
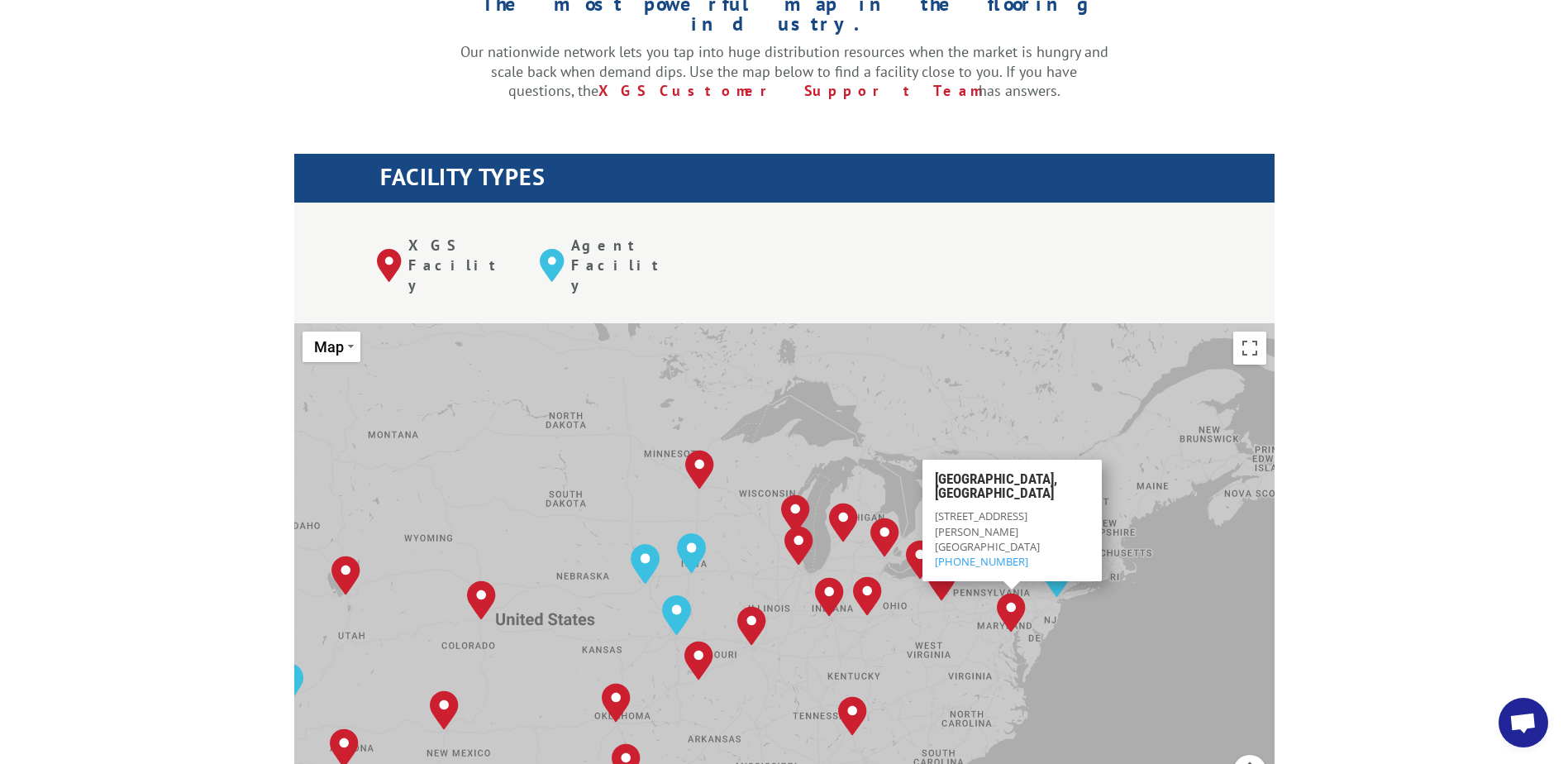
drag, startPoint x: 1226, startPoint y: 512, endPoint x: 1052, endPoint y: 588, distance: 189.9
click at [1052, 588] on div "[GEOGRAPHIC_DATA], [GEOGRAPHIC_DATA] [GEOGRAPHIC_DATA], [GEOGRAPHIC_DATA] [GEOG…" at bounding box center [784, 595] width 980 height 544
click at [1186, 595] on div "[GEOGRAPHIC_DATA], [GEOGRAPHIC_DATA] [GEOGRAPHIC_DATA], [GEOGRAPHIC_DATA] [GEOG…" at bounding box center [784, 595] width 980 height 544
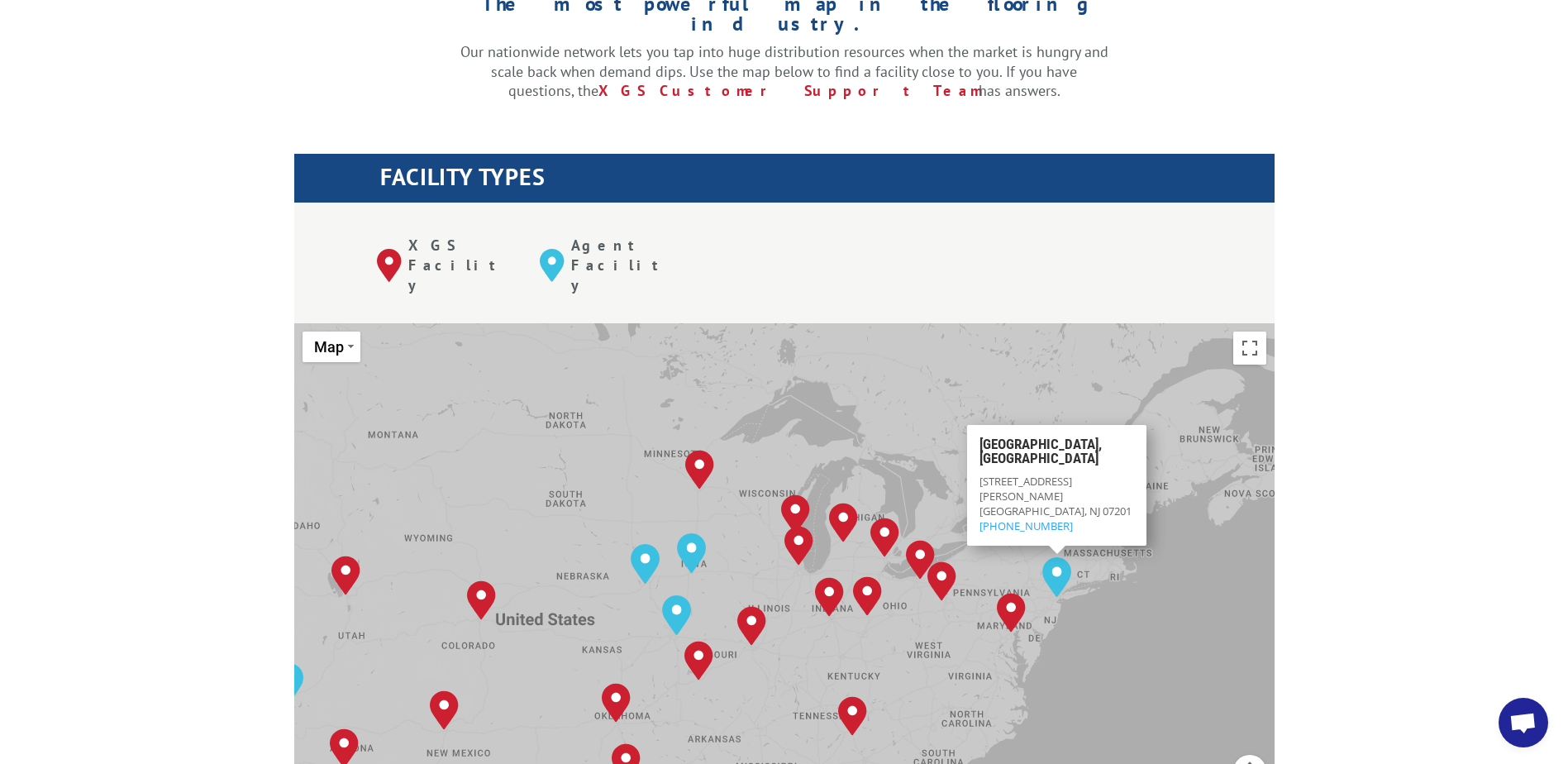
click at [1045, 557] on img "Elizabeth, NJ" at bounding box center [1057, 576] width 29 height 40
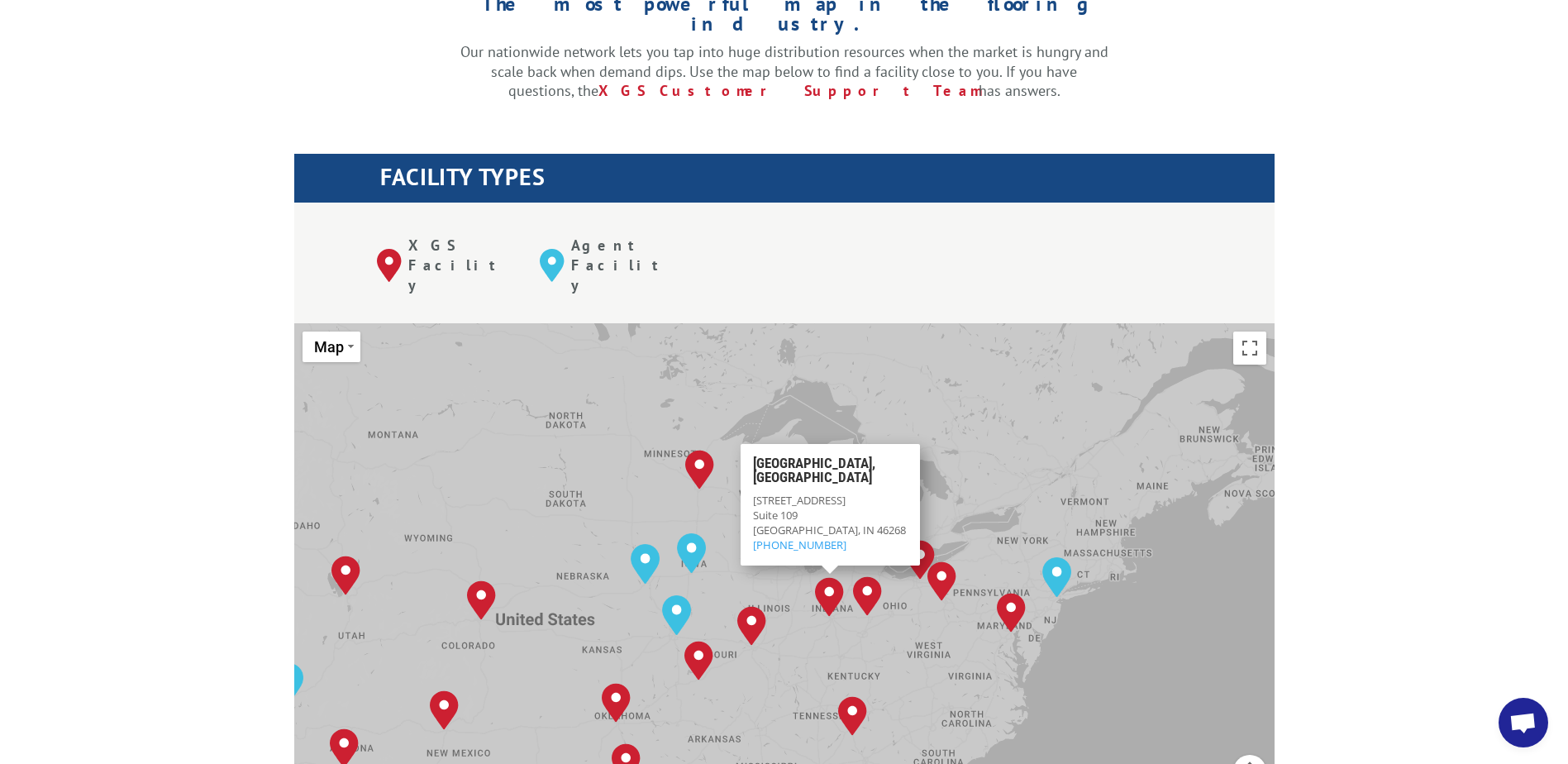
drag, startPoint x: 1499, startPoint y: 716, endPoint x: 1522, endPoint y: 721, distance: 23.5
click at [1500, 717] on span "Open chat" at bounding box center [1522, 723] width 50 height 50
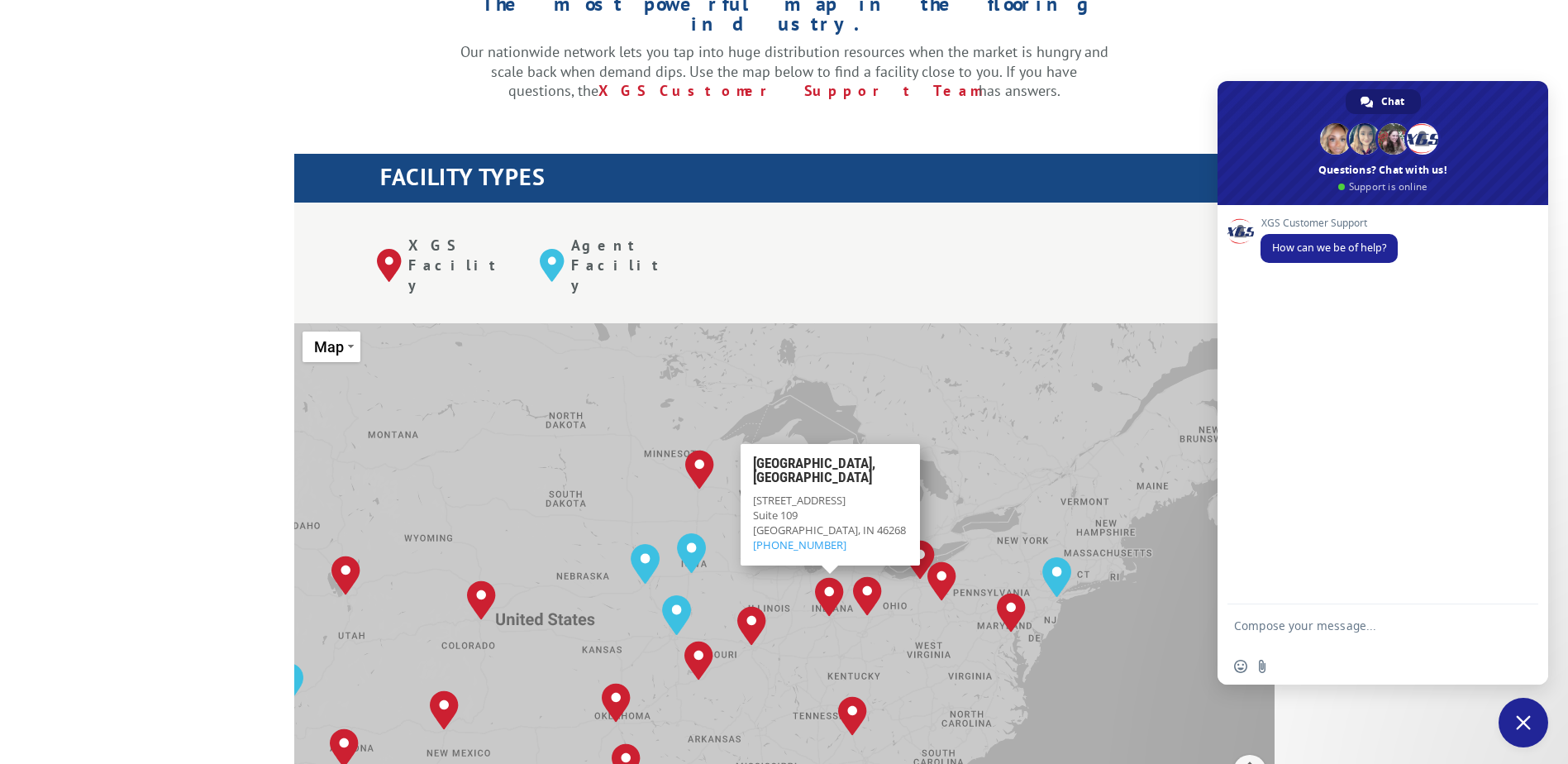
click at [1297, 617] on form at bounding box center [1364, 628] width 261 height 47
click at [1271, 641] on textarea "Compose your message..." at bounding box center [1364, 633] width 261 height 30
type textarea "Hi I am needing to check on probill # 17664672 This has to deliver [DATE]"
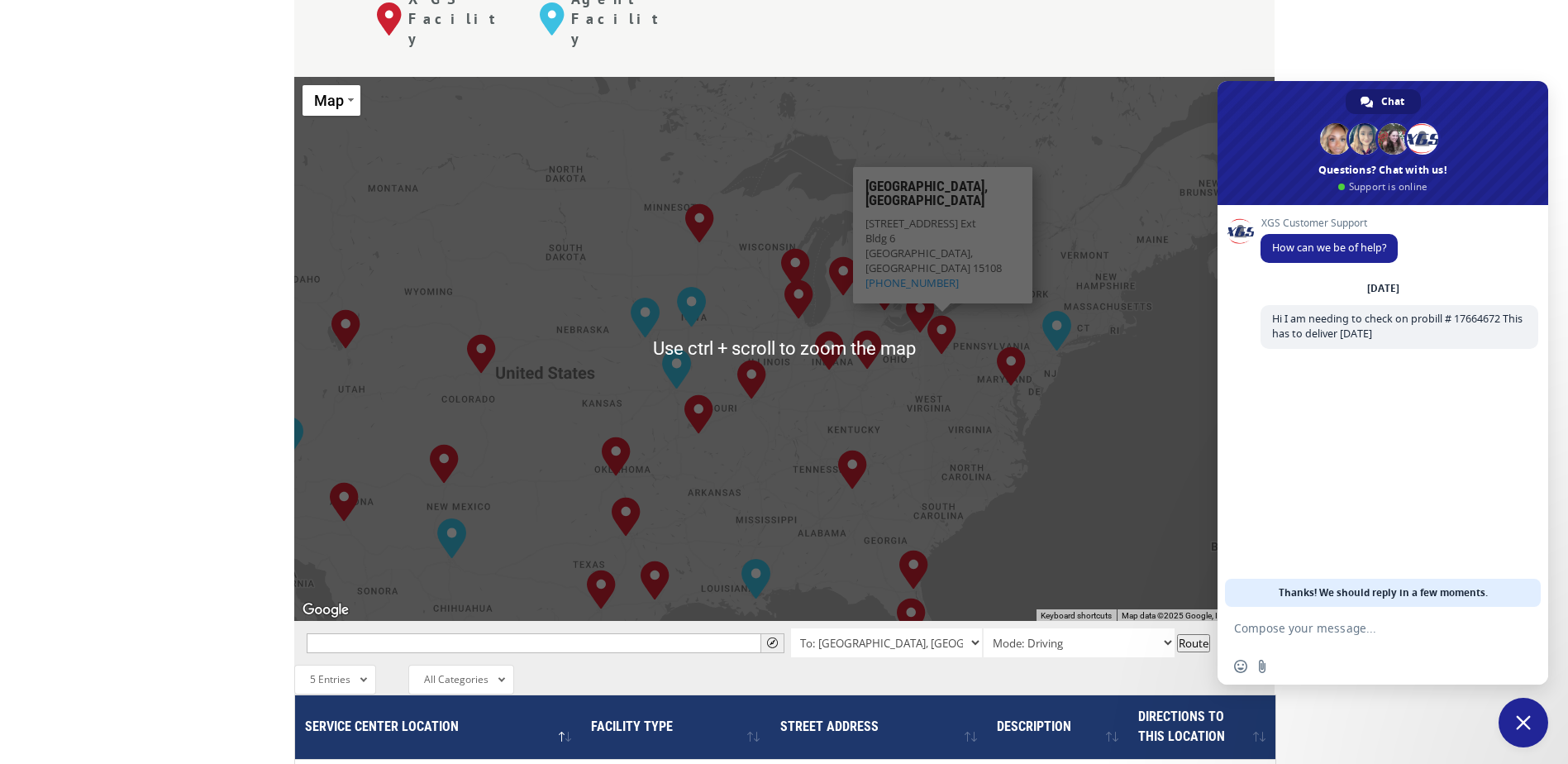
scroll to position [744, 0]
